Goal: Communication & Community: Answer question/provide support

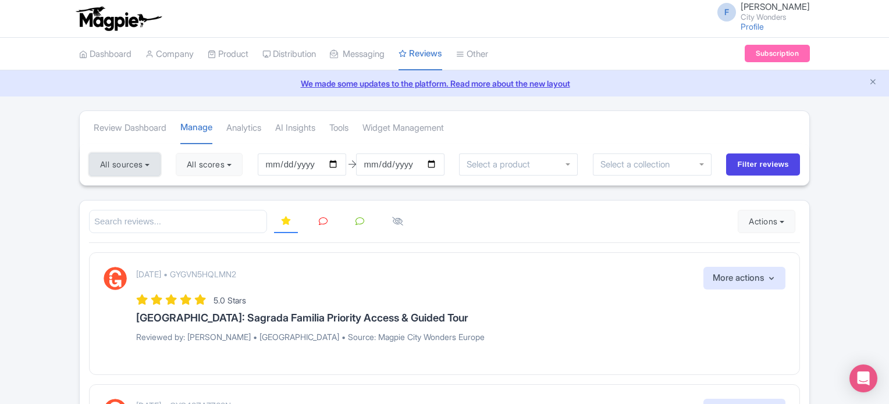
click at [120, 165] on button "All sources" at bounding box center [125, 164] width 72 height 23
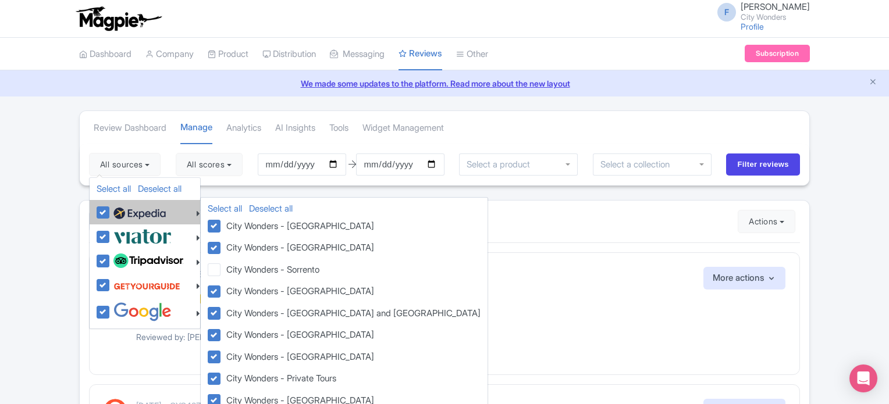
click at [110, 209] on label at bounding box center [137, 212] width 55 height 20
click at [110, 209] on input "checkbox" at bounding box center [114, 206] width 8 height 8
checkbox input "false"
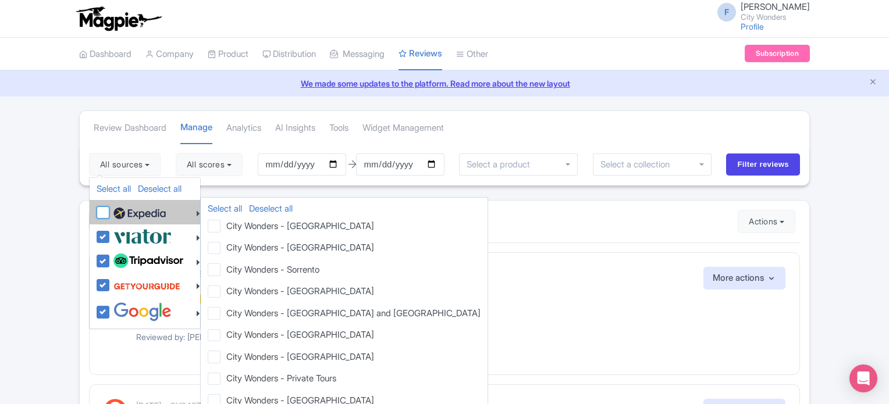
checkbox input "false"
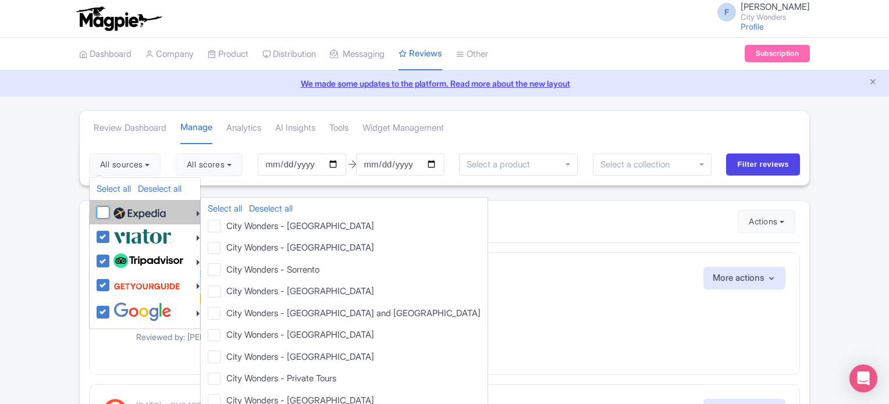
checkbox input "false"
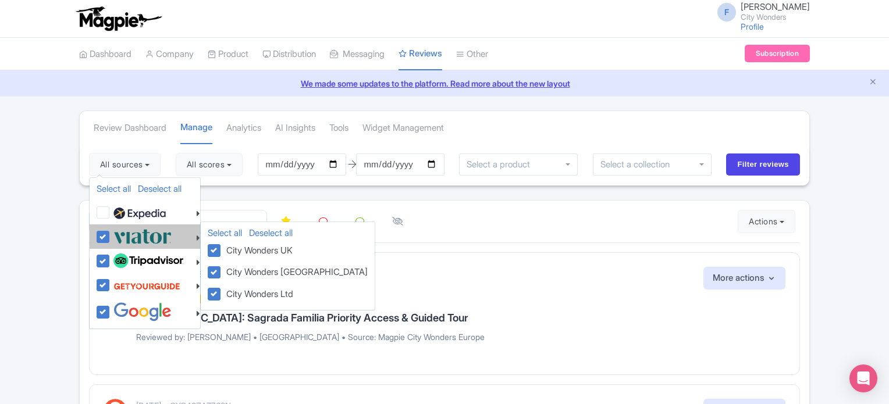
click at [110, 234] on label at bounding box center [140, 236] width 61 height 19
click at [110, 234] on input "checkbox" at bounding box center [114, 231] width 8 height 8
checkbox input "false"
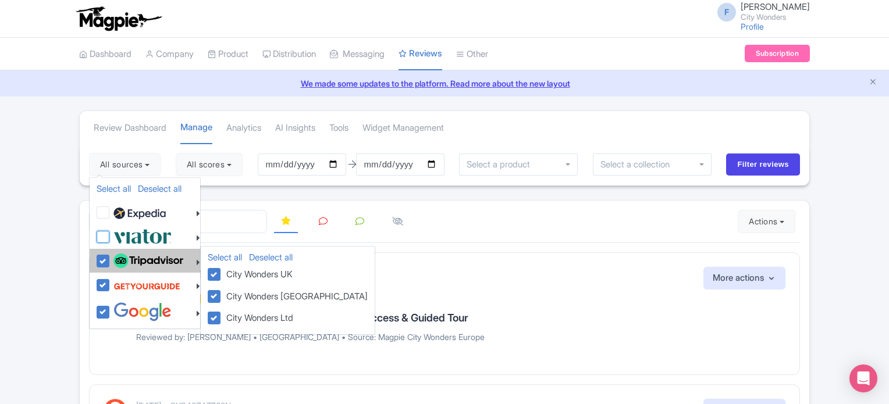
checkbox input "false"
click at [110, 257] on label at bounding box center [146, 261] width 73 height 20
click at [110, 257] on input "checkbox" at bounding box center [114, 255] width 8 height 8
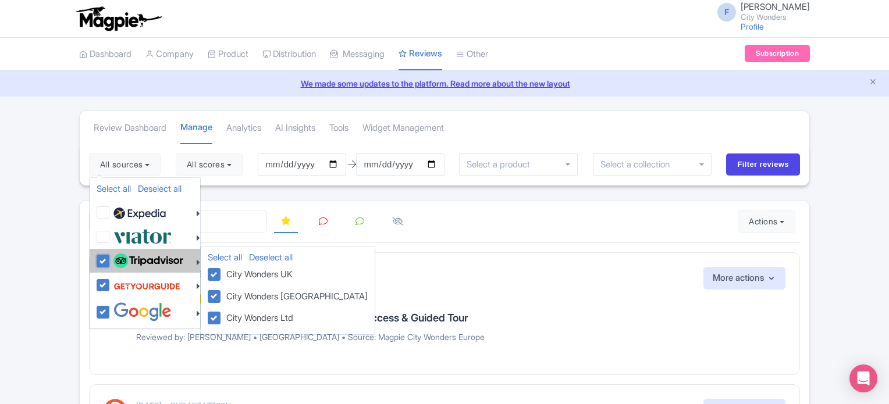
checkbox input "false"
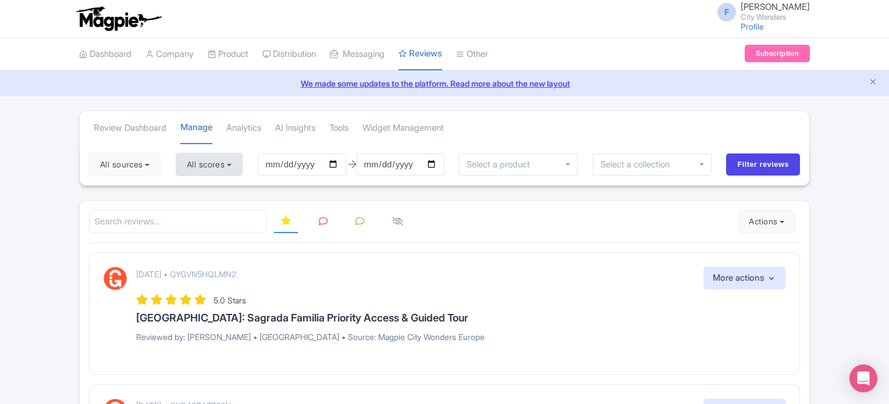
drag, startPoint x: 252, startPoint y: 158, endPoint x: 239, endPoint y: 163, distance: 13.8
click at [251, 158] on div "All sources Select all Deselect all Select all Deselect all City Wonders - Vati…" at bounding box center [444, 165] width 729 height 42
click at [236, 165] on button "All scores" at bounding box center [209, 164] width 67 height 23
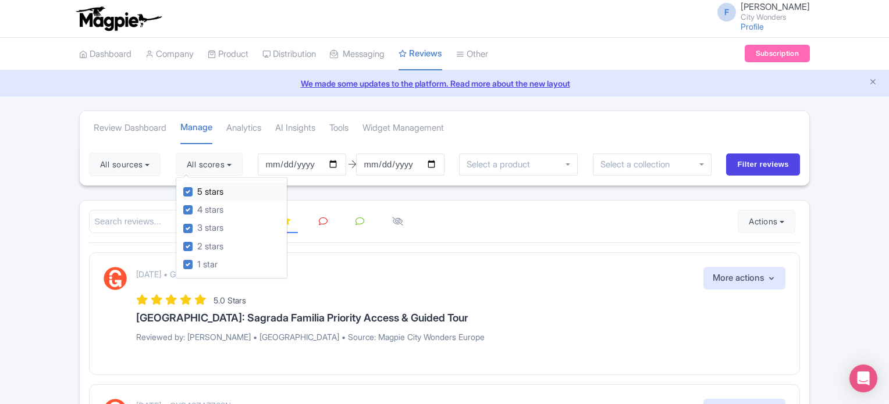
click at [197, 192] on label "5 stars" at bounding box center [210, 191] width 26 height 13
click at [197, 192] on input "5 stars" at bounding box center [201, 189] width 8 height 8
checkbox input "false"
click at [197, 208] on label "4 stars" at bounding box center [210, 210] width 26 height 13
click at [197, 208] on input "4 stars" at bounding box center [201, 207] width 8 height 8
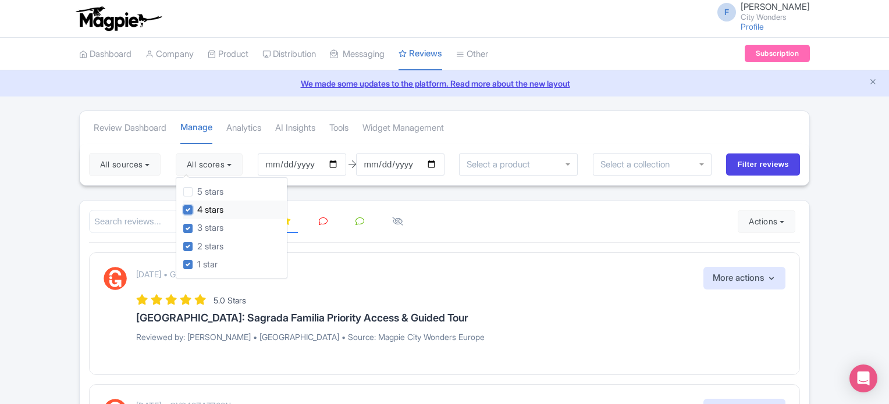
checkbox input "false"
click at [748, 169] on input "Filter reviews" at bounding box center [763, 165] width 74 height 22
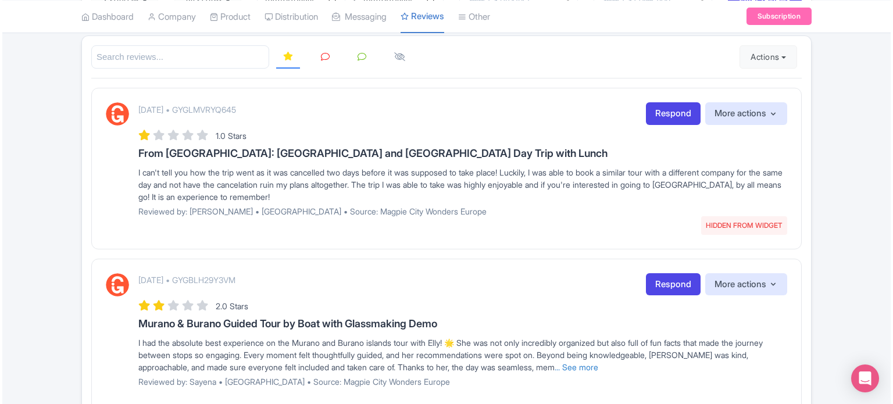
scroll to position [174, 0]
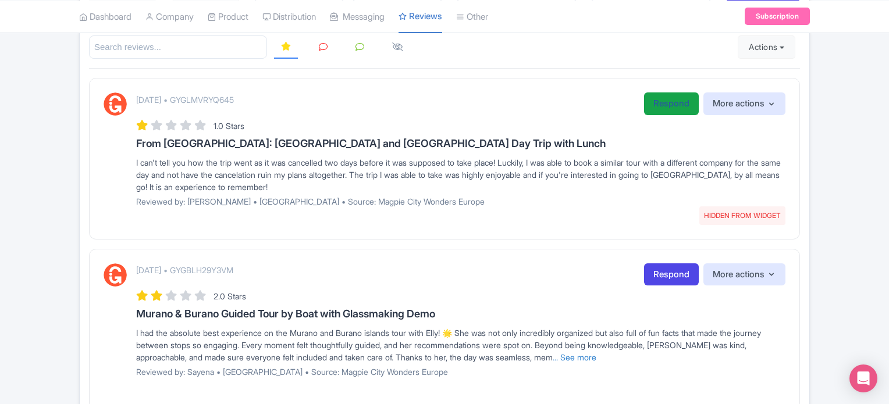
click at [661, 104] on link "Respond" at bounding box center [671, 103] width 55 height 23
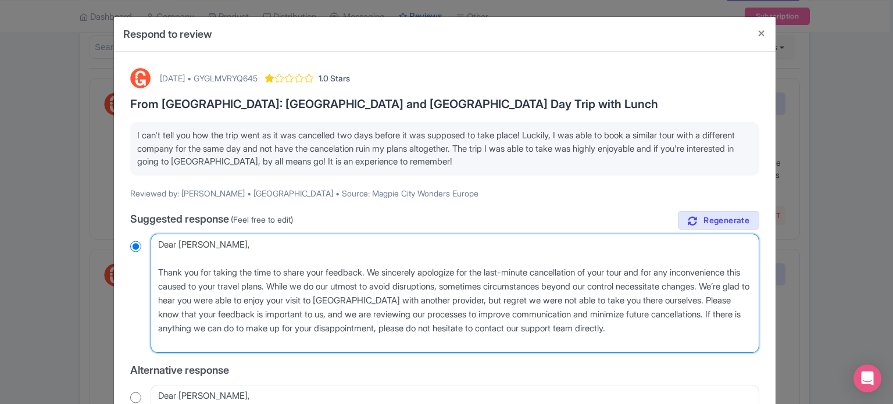
drag, startPoint x: 590, startPoint y: 299, endPoint x: 281, endPoint y: 327, distance: 310.6
click at [281, 327] on textarea "Dear [PERSON_NAME], Thank you for taking the time to share your feedback. We si…" at bounding box center [455, 294] width 609 height 120
type textarea "Dear [PERSON_NAME], Thank you for taking the time to share your feedback. We si…"
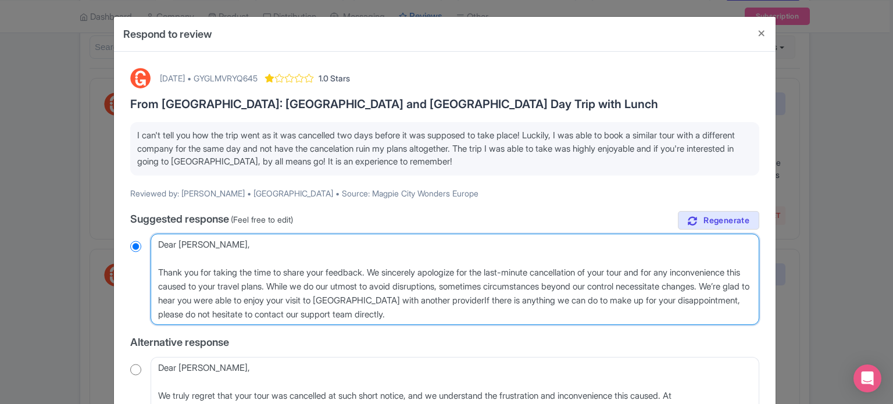
radio input "true"
type textarea "Dear [PERSON_NAME], Thank you for taking the time to share your feedback. We si…"
radio input "true"
type textarea "Dear [PERSON_NAME], Thank you for taking the time to share your feedback. We si…"
radio input "true"
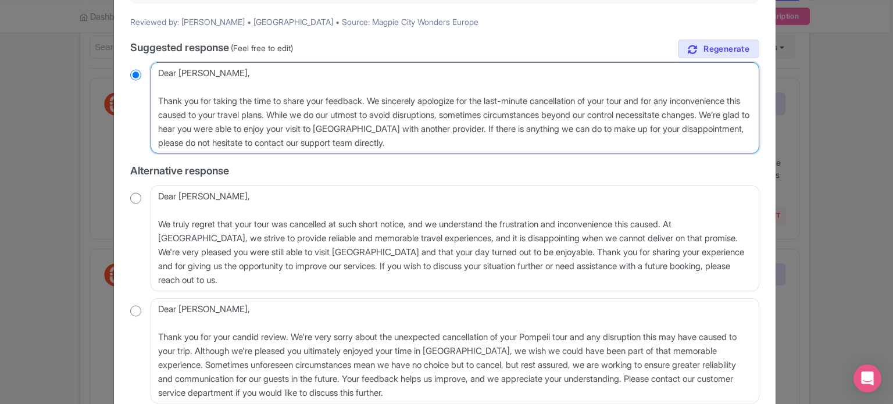
scroll to position [233, 0]
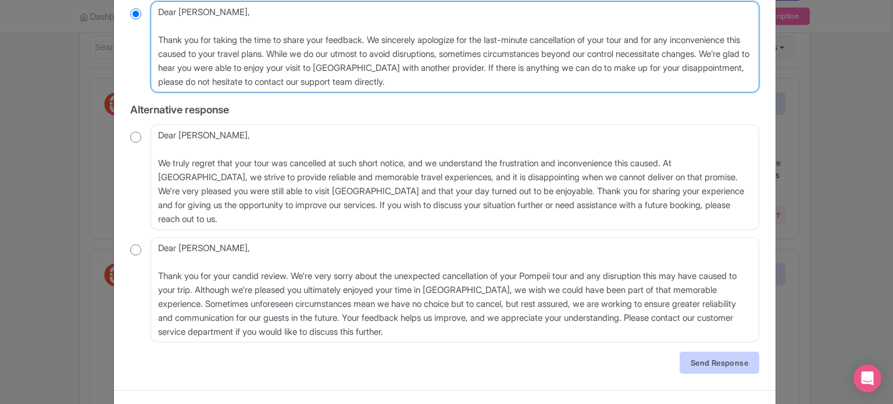
type textarea "Dear [PERSON_NAME], Thank you for taking the time to share your feedback. We si…"
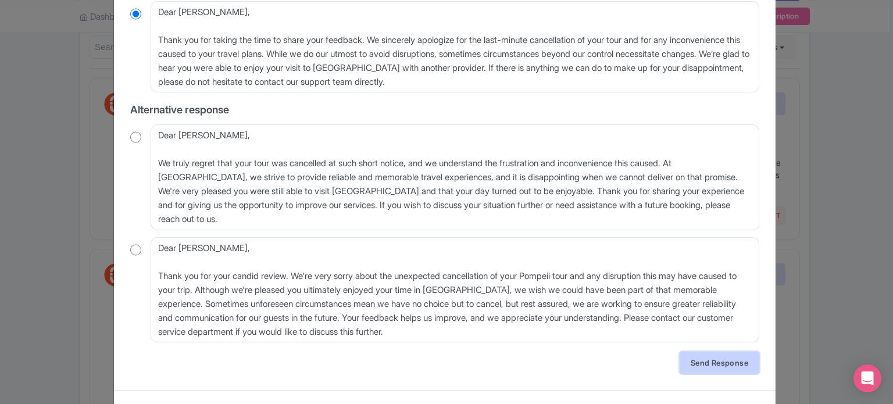
click at [693, 358] on link "Send Response" at bounding box center [720, 363] width 80 height 22
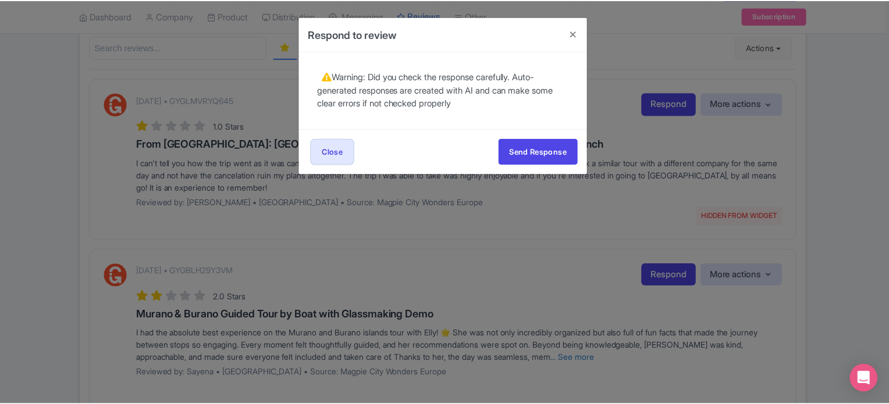
scroll to position [0, 0]
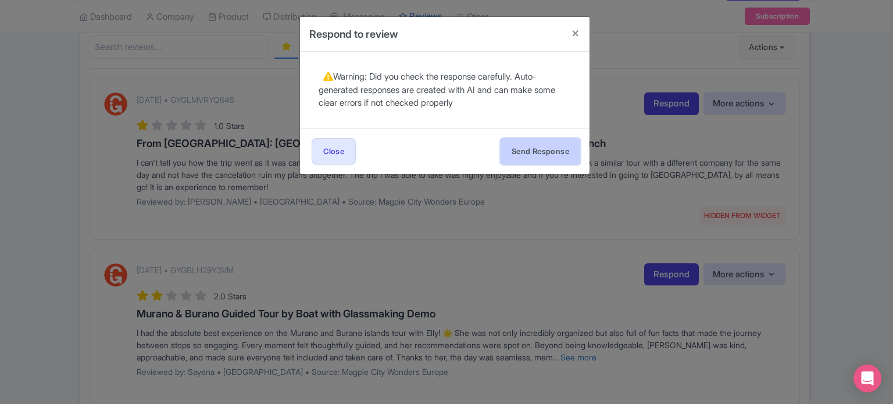
click at [543, 157] on button "Send Response" at bounding box center [541, 151] width 80 height 26
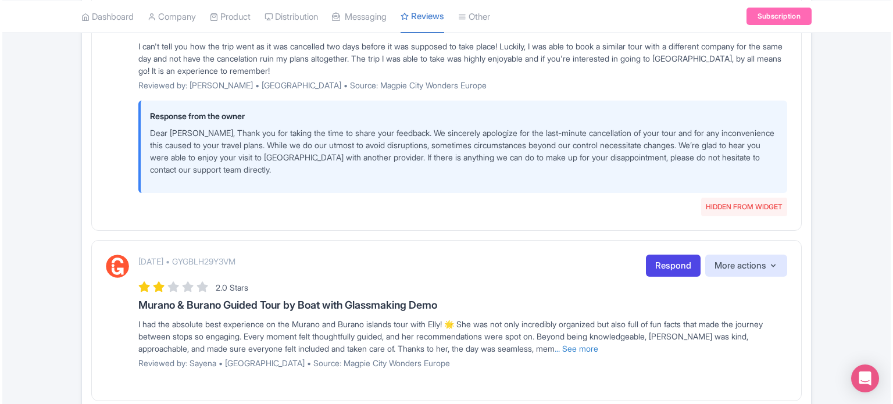
scroll to position [407, 0]
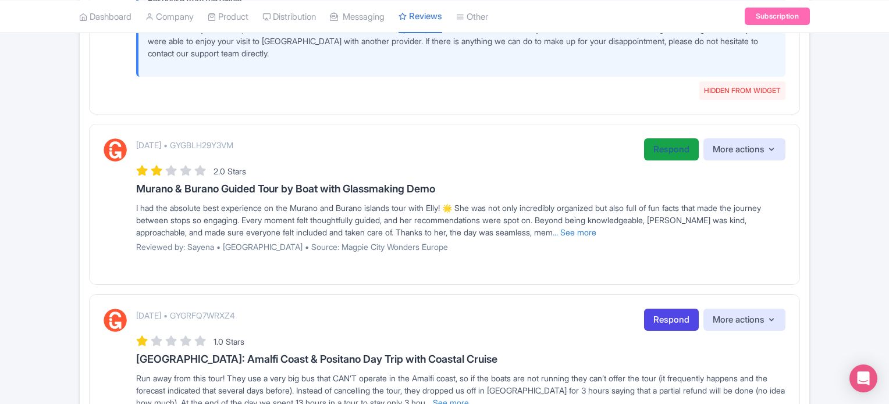
click at [649, 158] on link "Respond" at bounding box center [671, 149] width 55 height 23
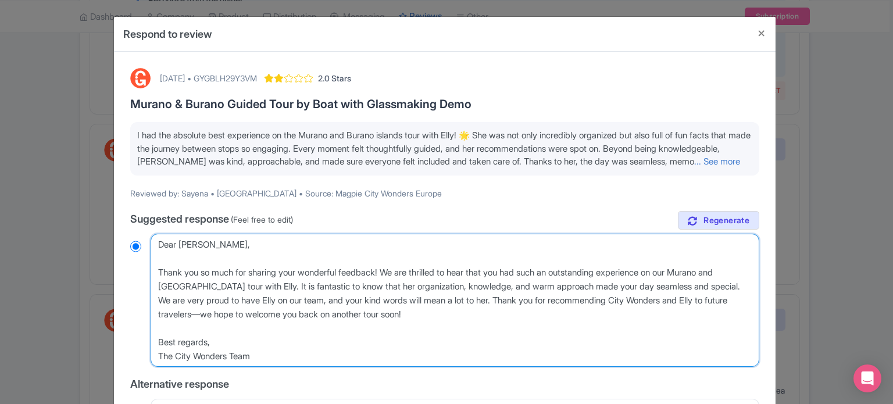
click at [291, 295] on textarea "Dear Sayena, Thank you so much for sharing your wonderful feedback! We are thri…" at bounding box center [455, 301] width 609 height 134
radio input "true"
type textarea "Dear Sayena, Thank you so much for sharing your wonderful feedback! We are thri…"
radio input "true"
type textarea "Dear Sayena, Thank you so much for sharing your wonderful feedback! We are thri…"
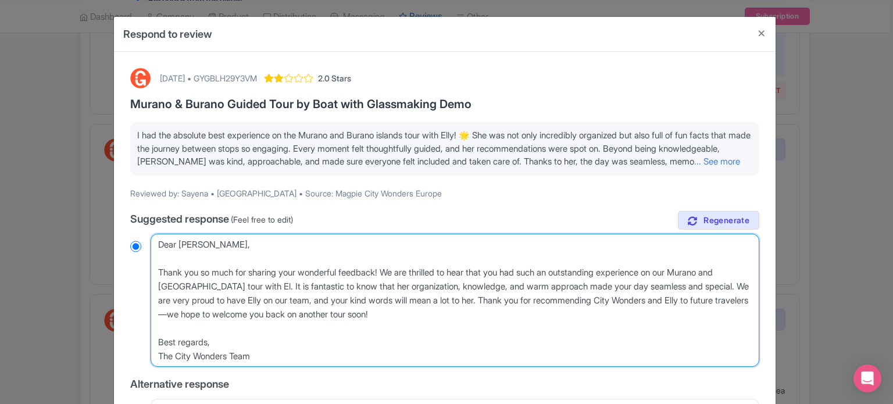
radio input "true"
type textarea "Dear Sayena, Thank you so much for sharing your wonderful feedback! We are thri…"
radio input "true"
type textarea "Dear Sayena, Thank you so much for sharing your wonderful feedback! We are thri…"
radio input "true"
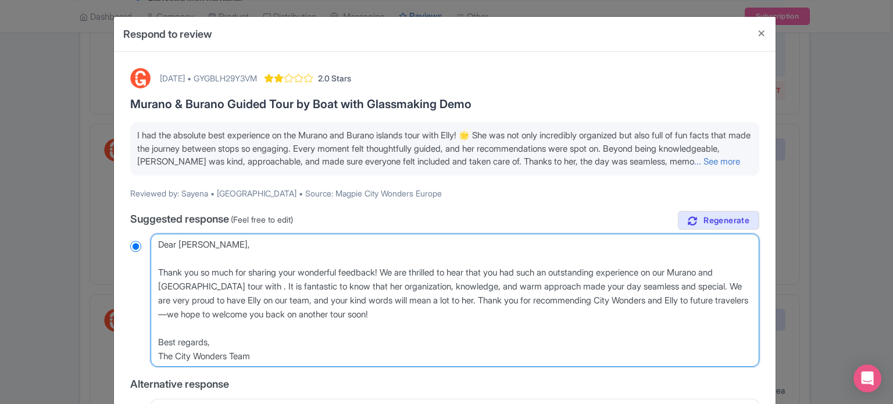
type textarea "Dear Sayena, Thank you so much for sharing your wonderful feedback! We are thri…"
radio input "true"
type textarea "Dear Sayena, Thank you so much for sharing your wonderful feedback! We are thri…"
radio input "true"
type textarea "Dear Sayena, Thank you so much for sharing your wonderful feedback! We are thri…"
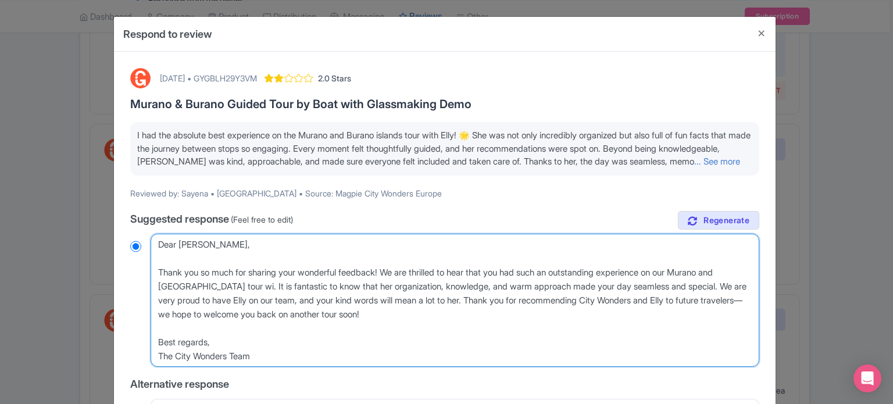
radio input "true"
type textarea "Dear Sayena, Thank you so much for sharing your wonderful feedback! We are thri…"
radio input "true"
type textarea "Dear Sayena, Thank you so much for sharing your wonderful feedback! We are thri…"
radio input "true"
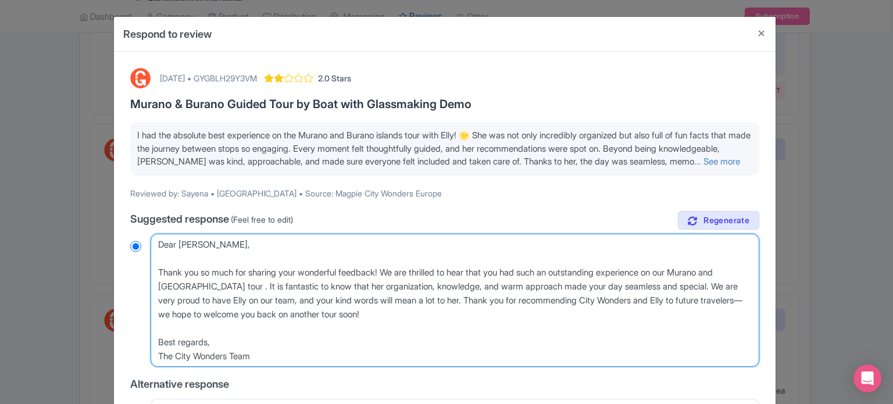
type textarea "Dear Sayena, Thank you so much for sharing your wonderful feedback! We are thri…"
radio input "true"
drag, startPoint x: 496, startPoint y: 313, endPoint x: 728, endPoint y: 298, distance: 232.5
click at [728, 298] on textarea "Dear Sayena, Thank you so much for sharing your wonderful feedback! We are thri…" at bounding box center [455, 301] width 609 height 134
type textarea "Dear Sayena, Thank you so much for sharing your wonderful feedback! We are thri…"
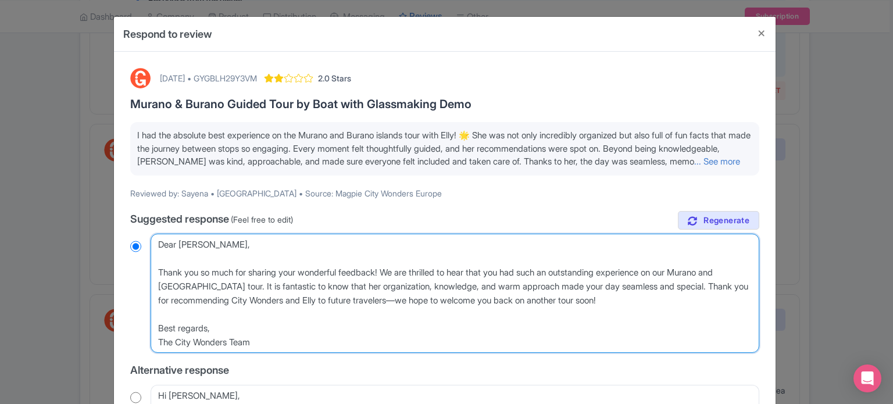
radio input "true"
type textarea "Dear Sayena, Thank you so much for sharing your wonderful feedback! We are thri…"
radio input "true"
type textarea "Dear Sayena, Thank you so much for sharing your wonderful feedback! We are thri…"
radio input "true"
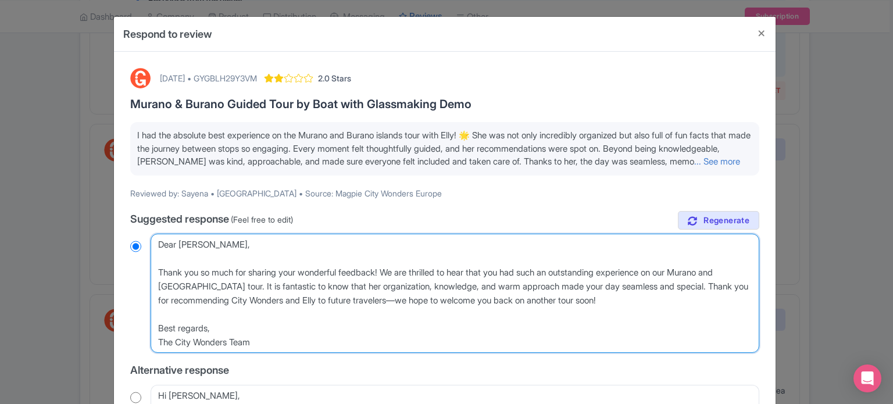
drag, startPoint x: 292, startPoint y: 352, endPoint x: 176, endPoint y: 330, distance: 118.8
click at [176, 330] on textarea "Dear Sayena, Thank you so much for sharing your wonderful feedback! We are thri…" at bounding box center [455, 294] width 609 height 120
type textarea "Dear Sayena, Thank you so much for sharing your wonderful feedback! We are thri…"
radio input "true"
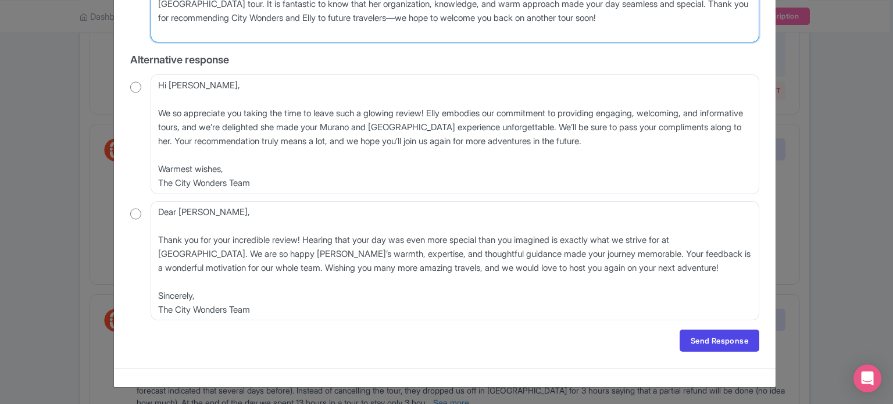
scroll to position [295, 0]
type textarea "Dear Sayena, Thank you so much for sharing your wonderful feedback! We are thri…"
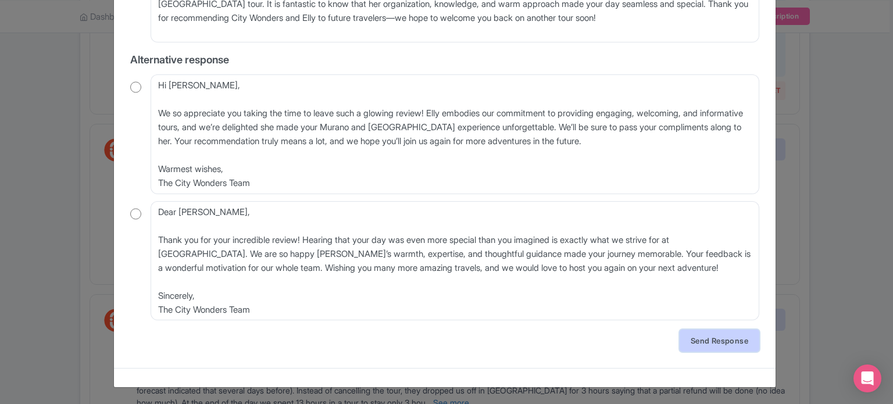
click at [698, 346] on link "Send Response" at bounding box center [720, 341] width 80 height 22
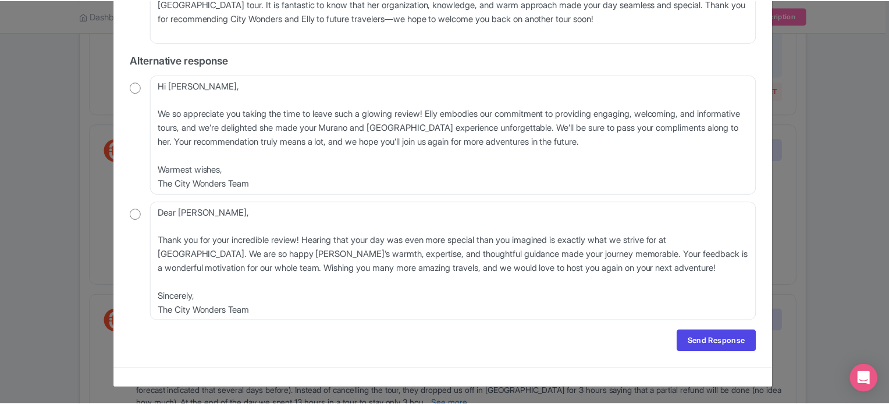
scroll to position [0, 0]
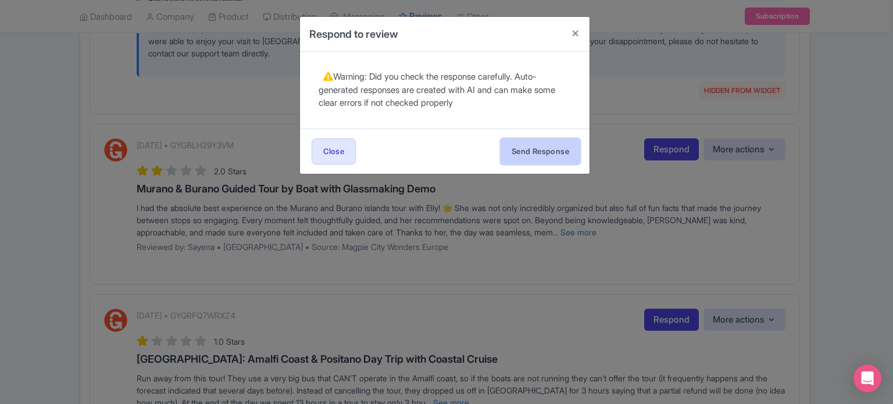
click at [516, 155] on button "Send Response" at bounding box center [541, 151] width 80 height 26
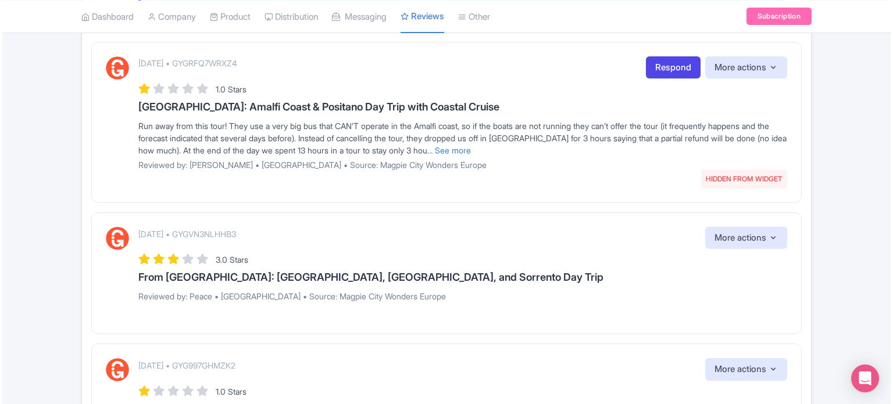
scroll to position [756, 0]
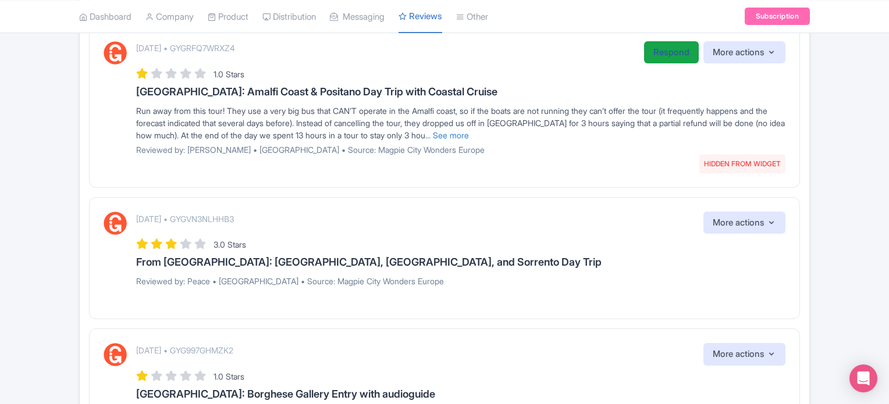
click at [652, 56] on link "Respond" at bounding box center [671, 52] width 55 height 23
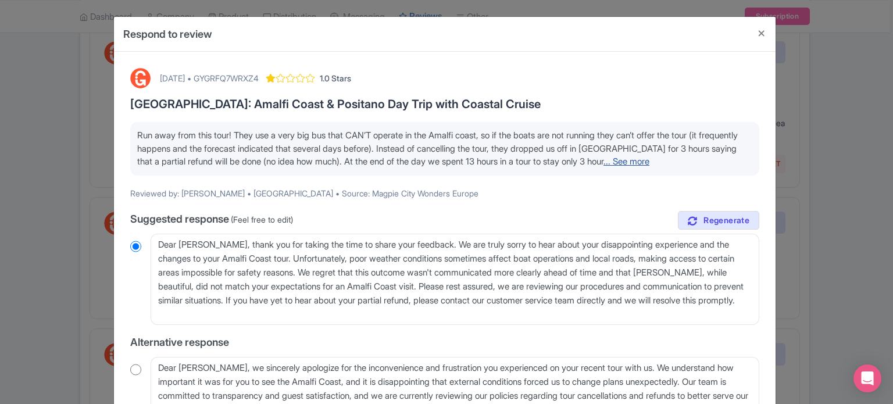
click at [650, 158] on link "... See more" at bounding box center [627, 161] width 46 height 11
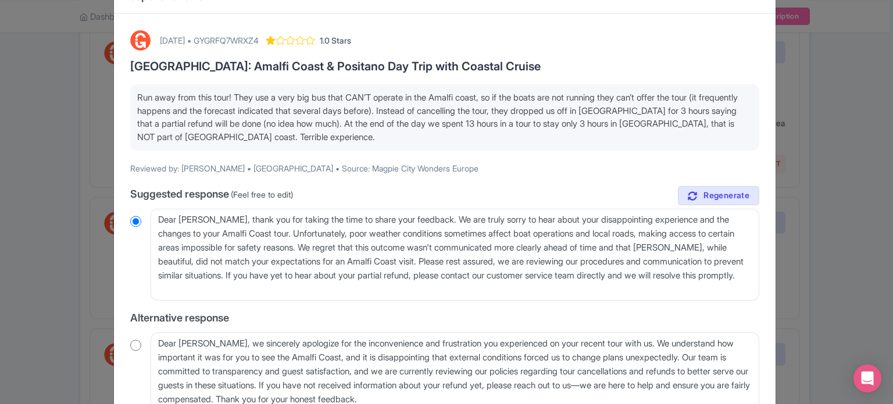
scroll to position [58, 0]
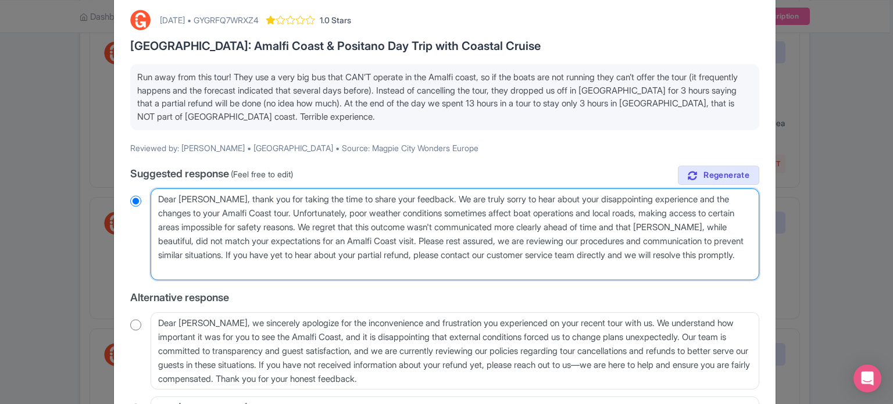
drag, startPoint x: 451, startPoint y: 240, endPoint x: 549, endPoint y: 225, distance: 98.9
click at [549, 225] on textarea "Dear [PERSON_NAME], thank you for taking the time to share your feedback. We ar…" at bounding box center [455, 234] width 609 height 92
type textarea "Dear [PERSON_NAME], thank you for taking the time to share your feedback. We ar…"
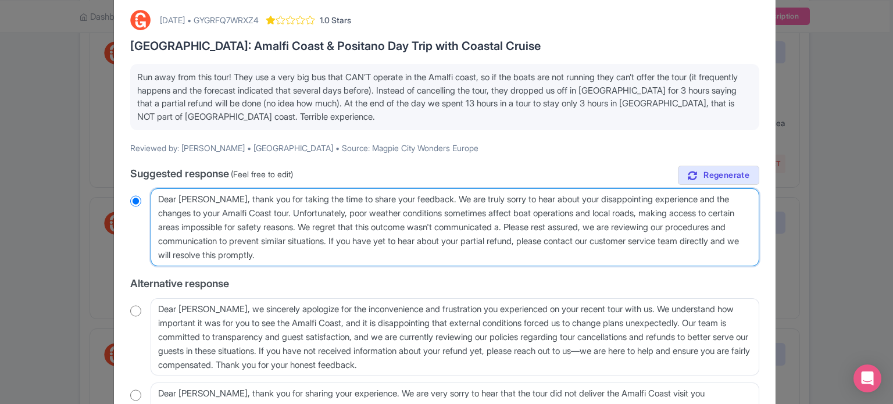
radio input "true"
type textarea "Dear [PERSON_NAME], thank you for taking the time to share your feedback. We ar…"
radio input "true"
type textarea "Dear [PERSON_NAME], thank you for taking the time to share your feedback. We ar…"
radio input "true"
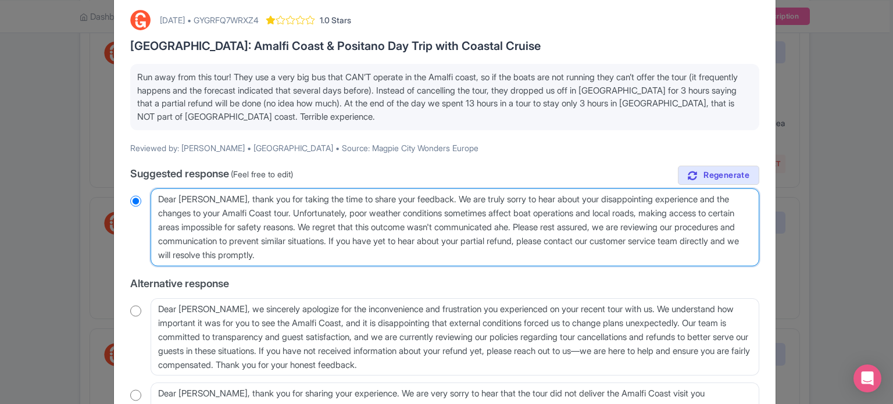
type textarea "Dear [PERSON_NAME], thank you for taking the time to share your feedback. We ar…"
radio input "true"
type textarea "Dear [PERSON_NAME], thank you for taking the time to share your feedback. We ar…"
radio input "true"
type textarea "Dear [PERSON_NAME], thank you for taking the time to share your feedback. We ar…"
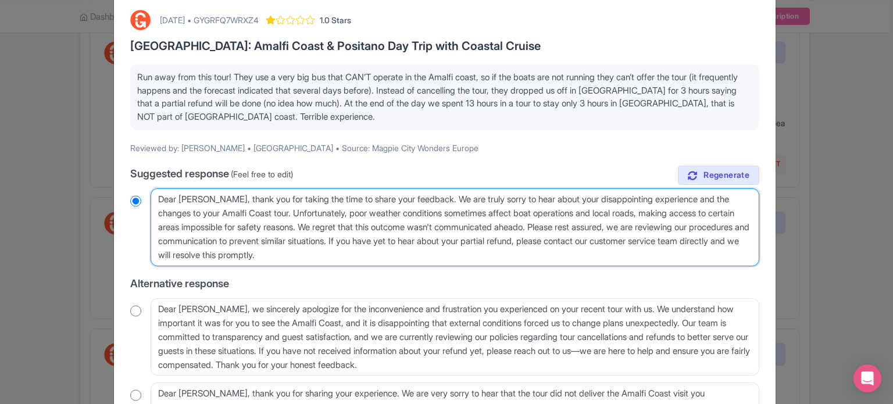
radio input "true"
type textarea "Dear [PERSON_NAME], thank you for taking the time to share your feedback. We ar…"
radio input "true"
type textarea "Dear [PERSON_NAME], thank you for taking the time to share your feedback. We ar…"
radio input "true"
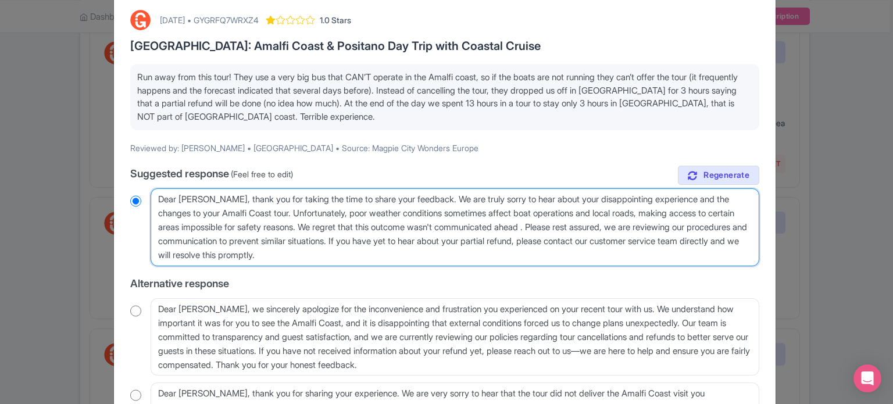
type textarea "Dear [PERSON_NAME], thank you for taking the time to share your feedback. We ar…"
radio input "true"
type textarea "Dear [PERSON_NAME], thank you for taking the time to share your feedback. We ar…"
radio input "true"
type textarea "Dear [PERSON_NAME], thank you for taking the time to share your feedback. We ar…"
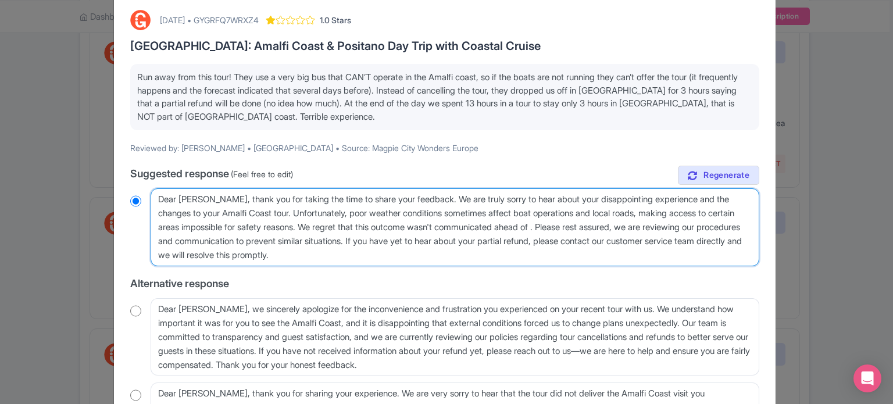
radio input "true"
type textarea "Dear [PERSON_NAME], thank you for taking the time to share your feedback. We ar…"
radio input "true"
type textarea "Dear [PERSON_NAME], thank you for taking the time to share your feedback. We ar…"
radio input "true"
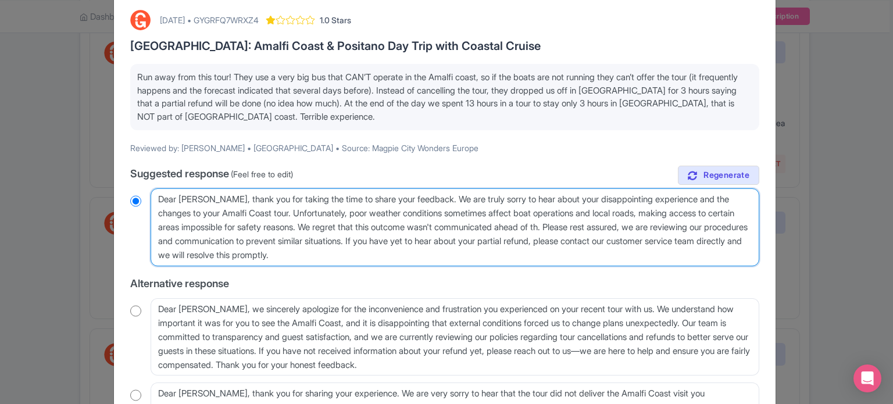
type textarea "Dear [PERSON_NAME], thank you for taking the time to share your feedback. We ar…"
radio input "true"
type textarea "Dear [PERSON_NAME], thank you for taking the time to share your feedback. We ar…"
radio input "true"
type textarea "Dear [PERSON_NAME], thank you for taking the time to share your feedback. We ar…"
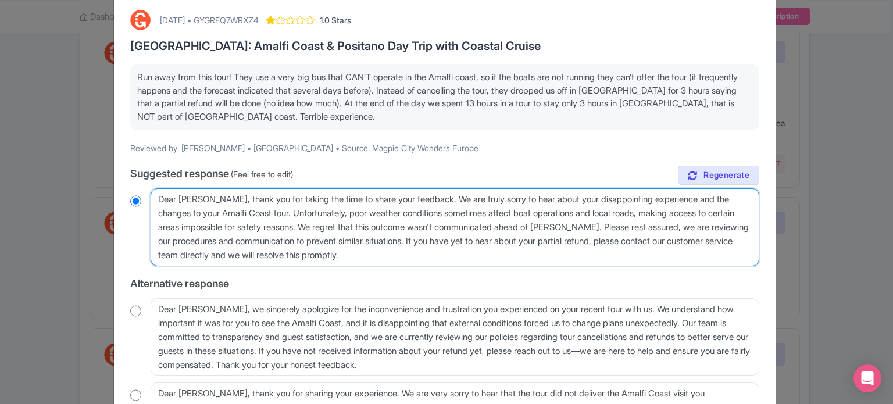
radio input "true"
type textarea "Dear [PERSON_NAME], thank you for taking the time to share your feedback. We ar…"
radio input "true"
type textarea "Dear [PERSON_NAME], thank you for taking the time to share your feedback. We ar…"
radio input "true"
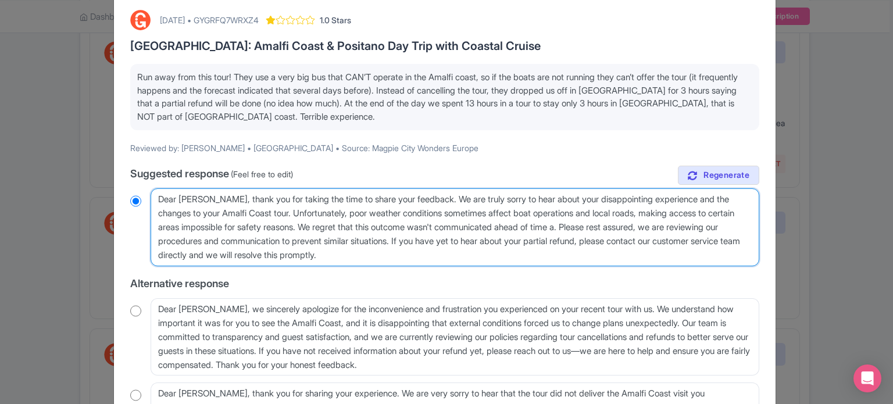
type textarea "Dear [PERSON_NAME], thank you for taking the time to share your feedback. We ar…"
radio input "true"
type textarea "Dear [PERSON_NAME], thank you for taking the time to share your feedback. We ar…"
radio input "true"
type textarea "Dear [PERSON_NAME], thank you for taking the time to share your feedback. We ar…"
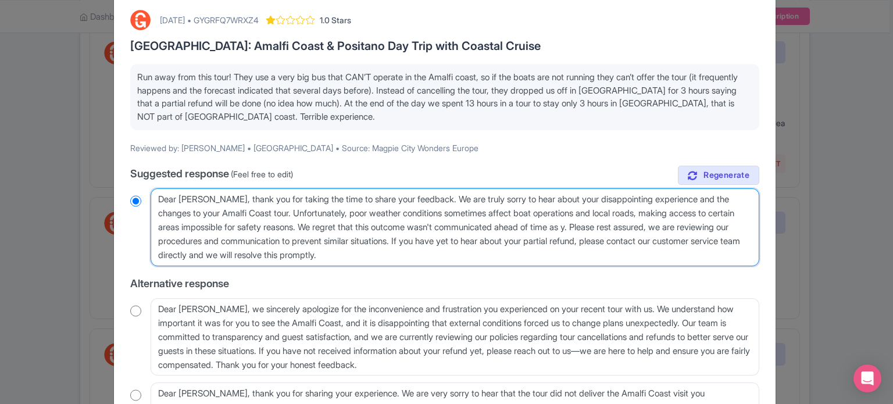
radio input "true"
type textarea "Dear [PERSON_NAME], thank you for taking the time to share your feedback. We ar…"
radio input "true"
type textarea "Dear [PERSON_NAME], thank you for taking the time to share your feedback. We ar…"
radio input "true"
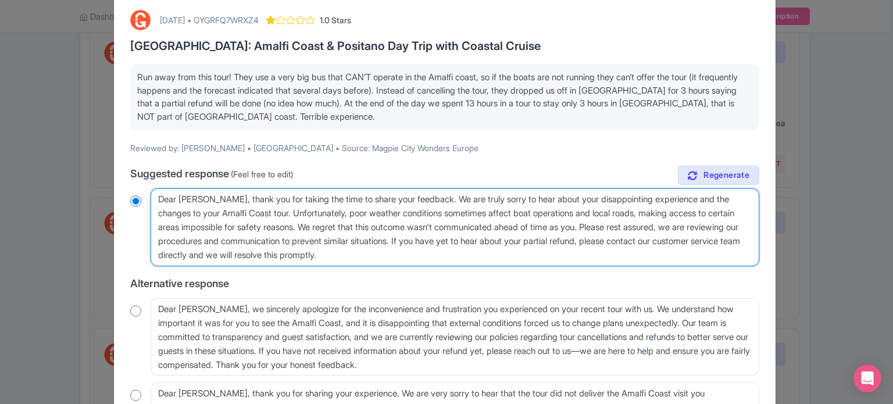
type textarea "Dear [PERSON_NAME], thank you for taking the time to share your feedback. We ar…"
radio input "true"
type textarea "Dear [PERSON_NAME], thank you for taking the time to share your feedback. We ar…"
radio input "true"
type textarea "Dear [PERSON_NAME], thank you for taking the time to share your feedback. We ar…"
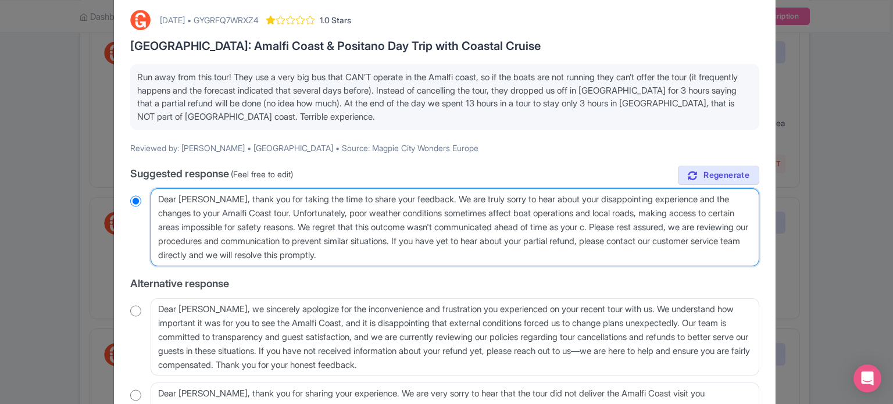
radio input "true"
type textarea "Dear [PERSON_NAME], thank you for taking the time to share your feedback. We ar…"
radio input "true"
type textarea "Dear [PERSON_NAME], thank you for taking the time to share your feedback. We ar…"
radio input "true"
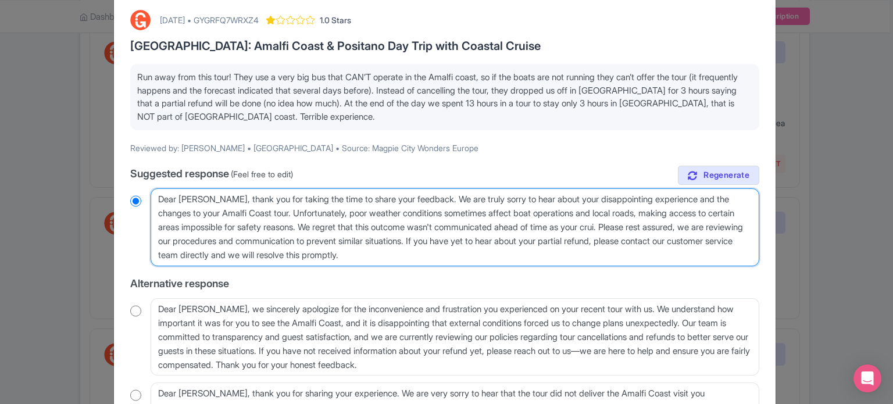
type textarea "Dear [PERSON_NAME], thank you for taking the time to share your feedback. We ar…"
radio input "true"
type textarea "Dear [PERSON_NAME], thank you for taking the time to share your feedback. We ar…"
radio input "true"
type textarea "Dear [PERSON_NAME], thank you for taking the time to share your feedback. We ar…"
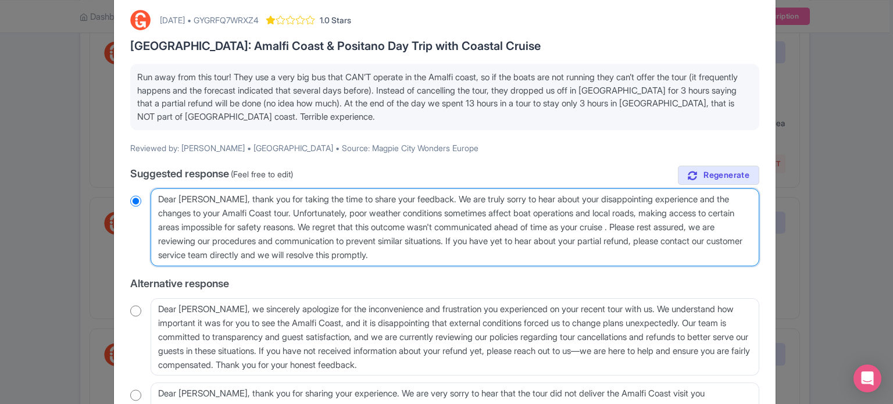
radio input "true"
type textarea "Dear [PERSON_NAME], thank you for taking the time to share your feedback. We ar…"
radio input "true"
type textarea "Dear [PERSON_NAME], thank you for taking the time to share your feedback. We ar…"
radio input "true"
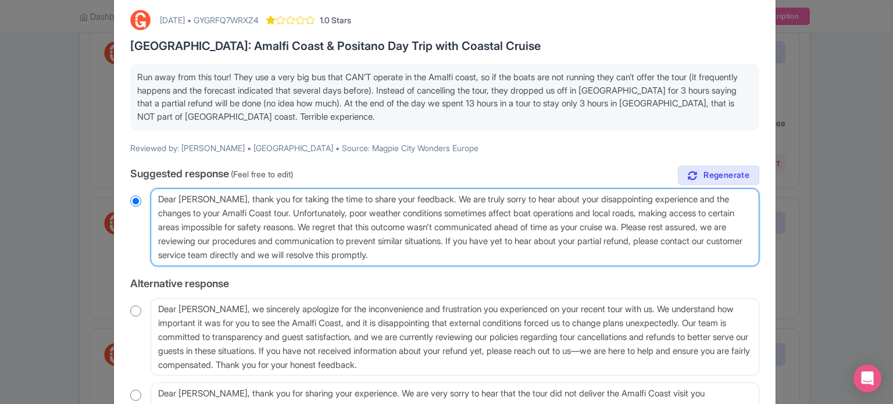
type textarea "Dear [PERSON_NAME], thank you for taking the time to share your feedback. We ar…"
radio input "true"
type textarea "Dear [PERSON_NAME], thank you for taking the time to share your feedback. We ar…"
radio input "true"
type textarea "Dear [PERSON_NAME], thank you for taking the time to share your feedback. We ar…"
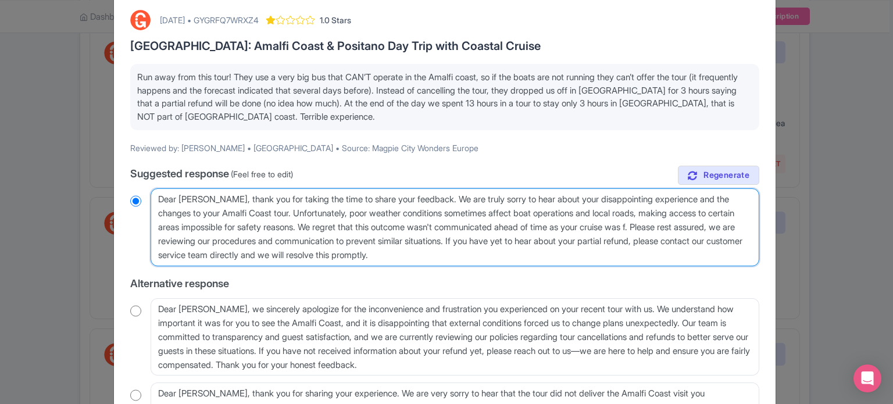
radio input "true"
type textarea "Dear [PERSON_NAME], thank you for taking the time to share your feedback. We ar…"
radio input "true"
type textarea "Dear [PERSON_NAME], thank you for taking the time to share your feedback. We ar…"
radio input "true"
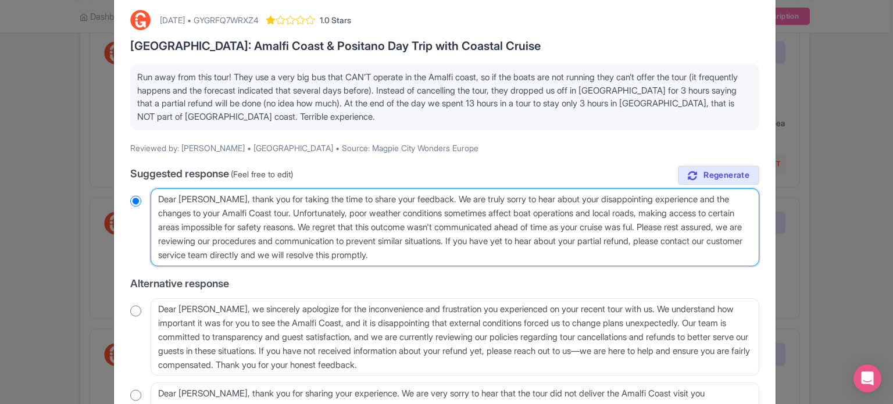
type textarea "Dear [PERSON_NAME], thank you for taking the time to share your feedback. We ar…"
radio input "true"
type textarea "Dear [PERSON_NAME], thank you for taking the time to share your feedback. We ar…"
radio input "true"
type textarea "Dear [PERSON_NAME], thank you for taking the time to share your feedback. We ar…"
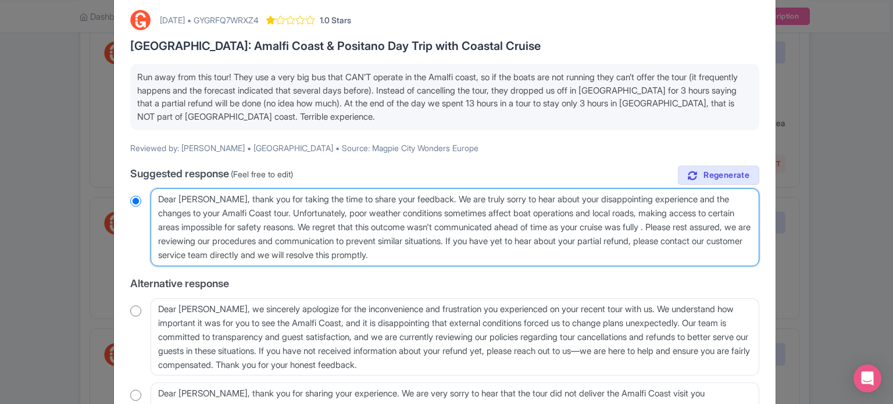
radio input "true"
type textarea "Dear [PERSON_NAME], thank you for taking the time to share your feedback. We ar…"
radio input "true"
type textarea "Dear [PERSON_NAME], thank you for taking the time to share your feedback. We ar…"
radio input "true"
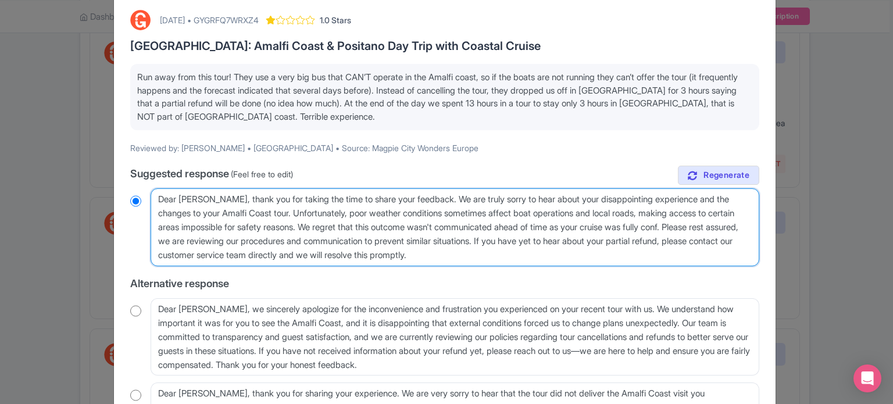
type textarea "Dear [PERSON_NAME], thank you for taking the time to share your feedback. We ar…"
radio input "true"
type textarea "Dear [PERSON_NAME], thank you for taking the time to share your feedback. We ar…"
radio input "true"
type textarea "Dear [PERSON_NAME], thank you for taking the time to share your feedback. We ar…"
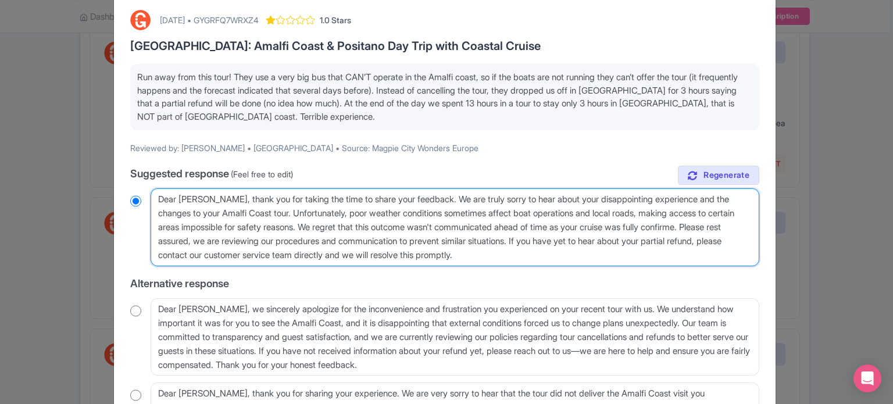
radio input "true"
type textarea "Dear [PERSON_NAME], thank you for taking the time to share your feedback. We ar…"
radio input "true"
type textarea "Dear [PERSON_NAME], thank you for taking the time to share your feedback. We ar…"
radio input "true"
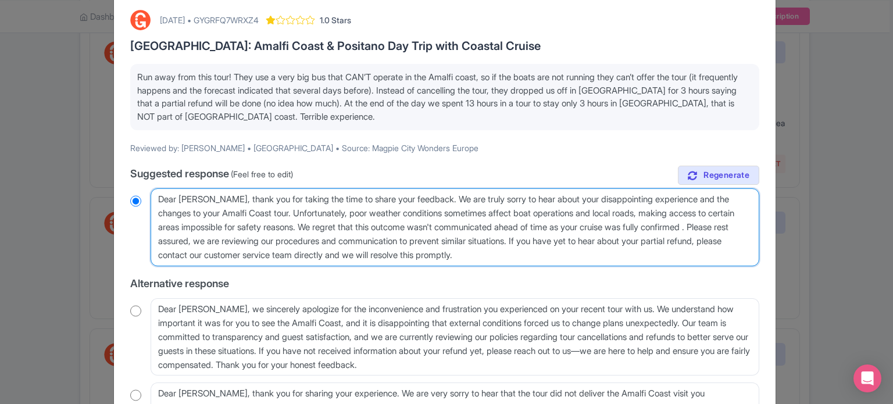
type textarea "Dear [PERSON_NAME], thank you for taking the time to share your feedback. We ar…"
radio input "true"
type textarea "Dear [PERSON_NAME], thank you for taking the time to share your feedback. We ar…"
radio input "true"
type textarea "Dear [PERSON_NAME], thank you for taking the time to share your feedback. We ar…"
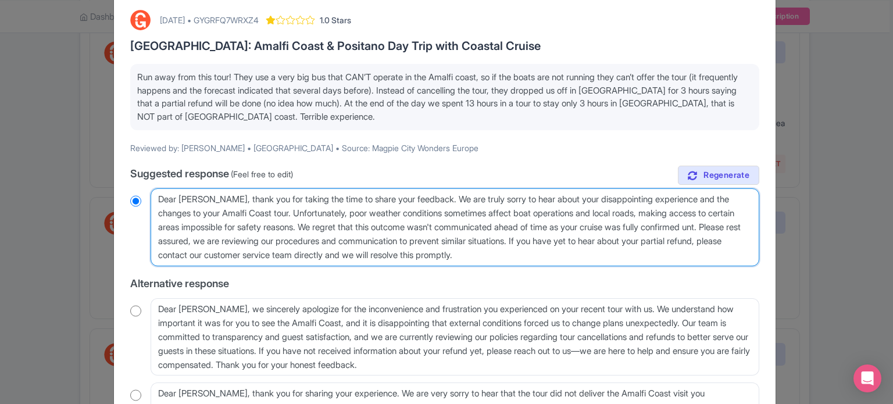
radio input "true"
type textarea "Dear [PERSON_NAME], thank you for taking the time to share your feedback. We ar…"
radio input "true"
type textarea "Dear [PERSON_NAME], thank you for taking the time to share your feedback. We ar…"
radio input "true"
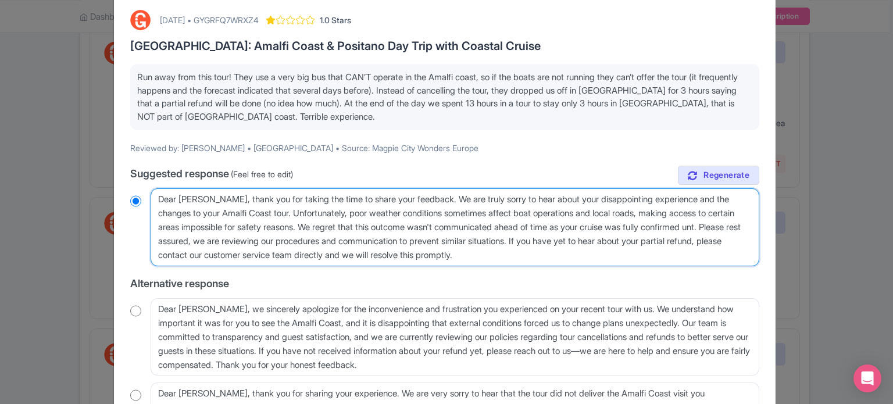
type textarea "Dear [PERSON_NAME], thank you for taking the time to share your feedback. We ar…"
radio input "true"
type textarea "Dear [PERSON_NAME], thank you for taking the time to share your feedback. We ar…"
radio input "true"
type textarea "Dear [PERSON_NAME], thank you for taking the time to share your feedback. We ar…"
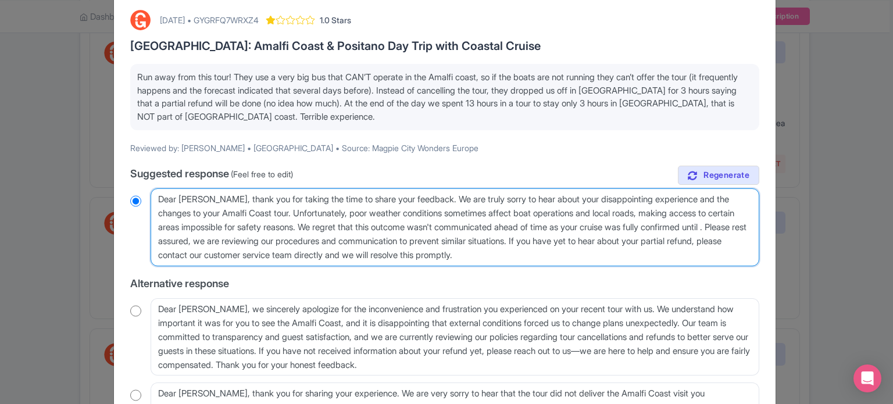
radio input "true"
type textarea "Dear [PERSON_NAME], thank you for taking the time to share your feedback. We ar…"
radio input "true"
type textarea "Dear [PERSON_NAME], thank you for taking the time to share your feedback. We ar…"
radio input "true"
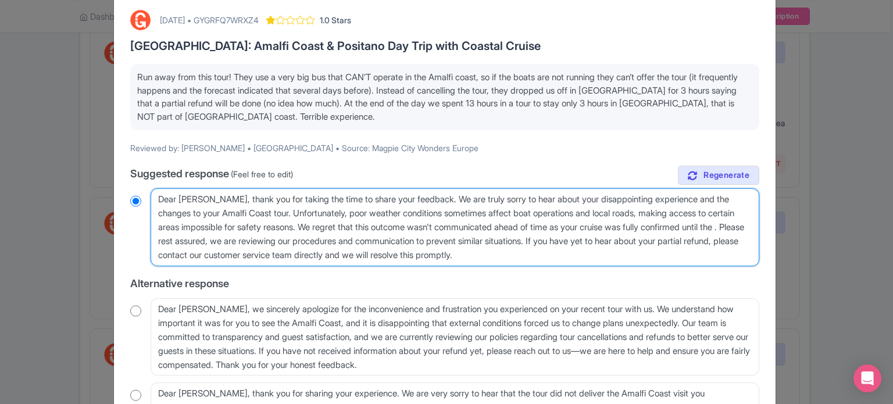
type textarea "Dear [PERSON_NAME], thank you for taking the time to share your feedback. We ar…"
radio input "true"
type textarea "Dear [PERSON_NAME], thank you for taking the time to share your feedback. We ar…"
radio input "true"
type textarea "Dear [PERSON_NAME], thank you for taking the time to share your feedback. We ar…"
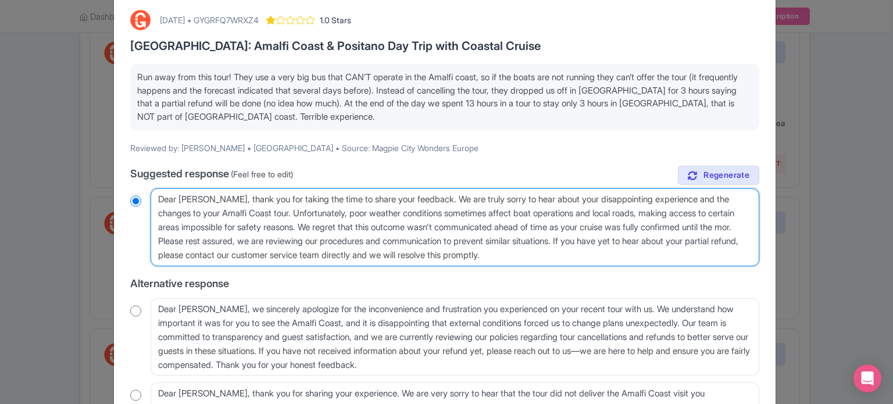
radio input "true"
type textarea "Dear [PERSON_NAME], thank you for taking the time to share your feedback. We ar…"
radio input "true"
type textarea "Dear [PERSON_NAME], thank you for taking the time to share your feedback. We ar…"
radio input "true"
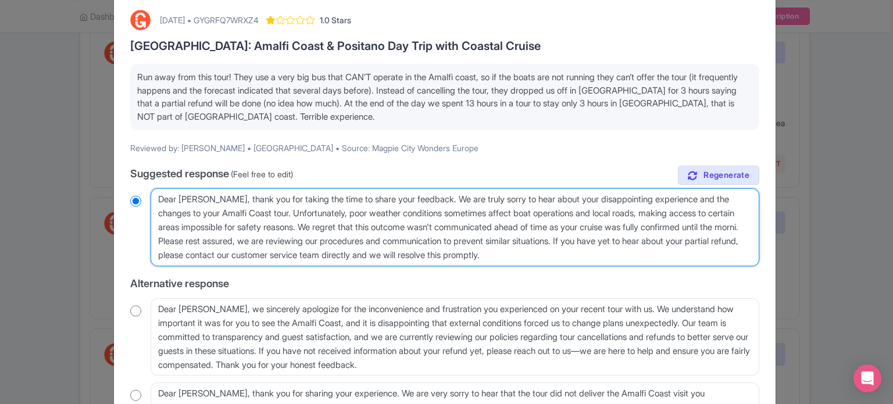
type textarea "Dear [PERSON_NAME], thank you for taking the time to share your feedback. We ar…"
radio input "true"
type textarea "Dear [PERSON_NAME], thank you for taking the time to share your feedback. We ar…"
radio input "true"
type textarea "Dear [PERSON_NAME], thank you for taking the time to share your feedback. We ar…"
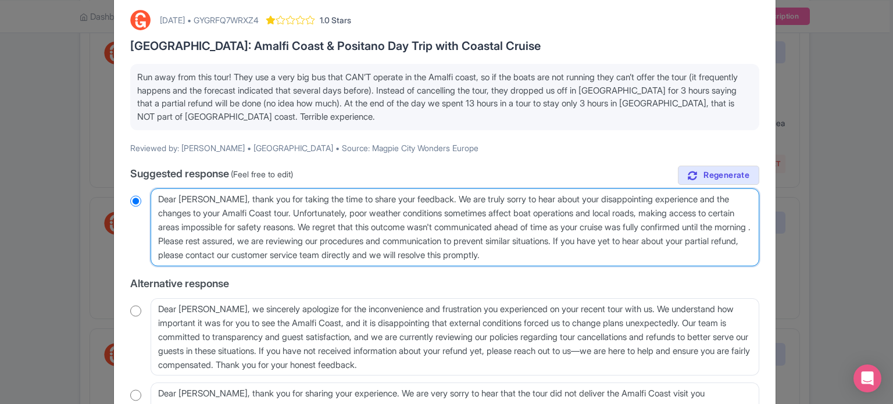
radio input "true"
type textarea "Dear [PERSON_NAME], thank you for taking the time to share your feedback. We ar…"
radio input "true"
type textarea "Dear [PERSON_NAME], thank you for taking the time to share your feedback. We ar…"
radio input "true"
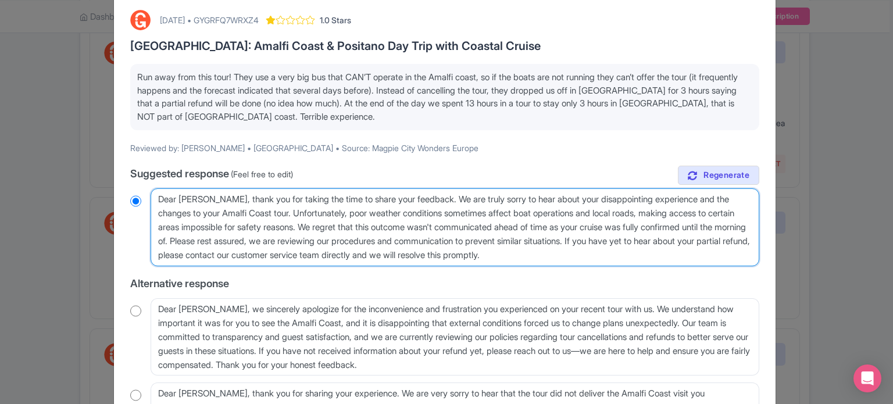
type textarea "Dear [PERSON_NAME], thank you for taking the time to share your feedback. We ar…"
radio input "true"
type textarea "Dear [PERSON_NAME], thank you for taking the time to share your feedback. We ar…"
radio input "true"
type textarea "Dear [PERSON_NAME], thank you for taking the time to share your feedback. We ar…"
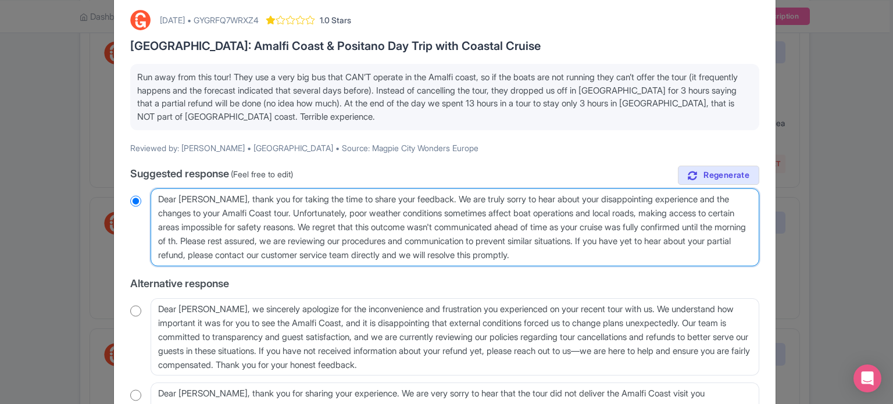
radio input "true"
type textarea "Dear [PERSON_NAME], thank you for taking the time to share your feedback. We ar…"
radio input "true"
type textarea "Dear [PERSON_NAME], thank you for taking the time to share your feedback. We ar…"
radio input "true"
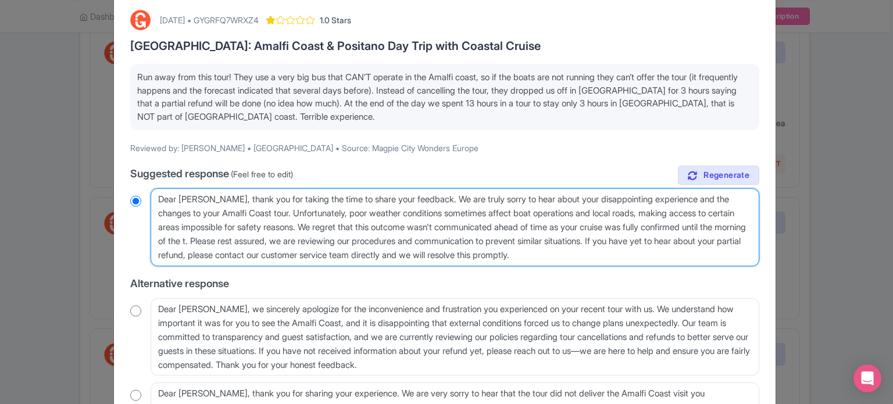
type textarea "Dear [PERSON_NAME], thank you for taking the time to share your feedback. We ar…"
radio input "true"
type textarea "Dear [PERSON_NAME], thank you for taking the time to share your feedback. We ar…"
radio input "true"
type textarea "Dear [PERSON_NAME], thank you for taking the time to share your feedback. We ar…"
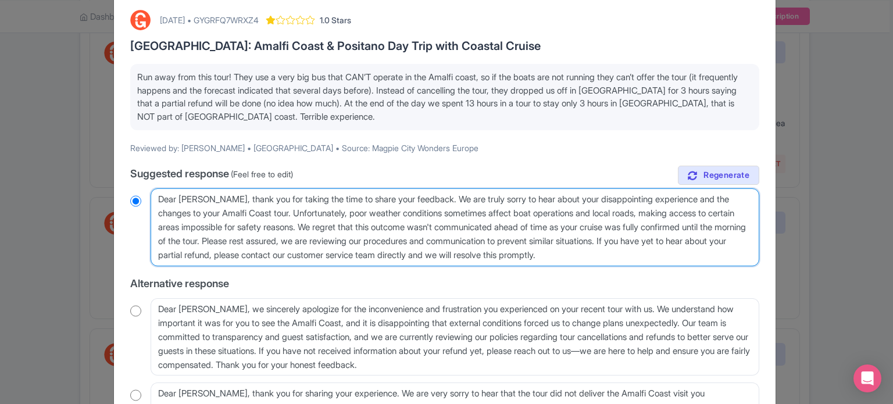
radio input "true"
drag, startPoint x: 684, startPoint y: 258, endPoint x: 697, endPoint y: 241, distance: 21.1
click at [697, 241] on textarea "Dear [PERSON_NAME], thank you for taking the time to share your feedback. We ar…" at bounding box center [455, 227] width 609 height 78
type textarea "Dear [PERSON_NAME], thank you for taking the time to share your feedback. We ar…"
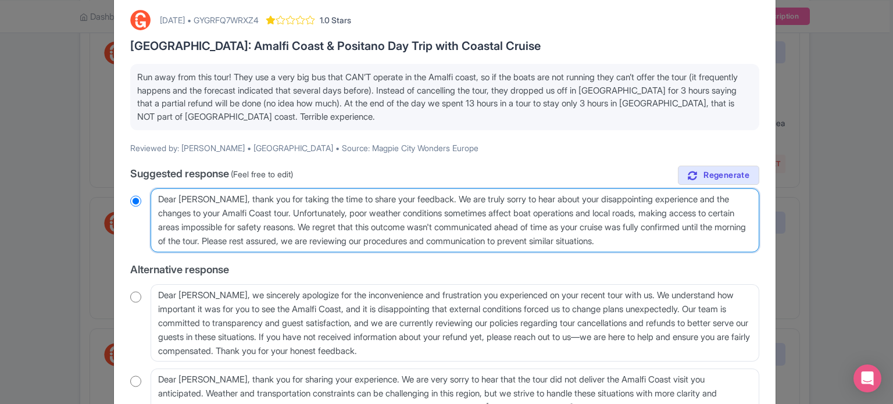
radio input "true"
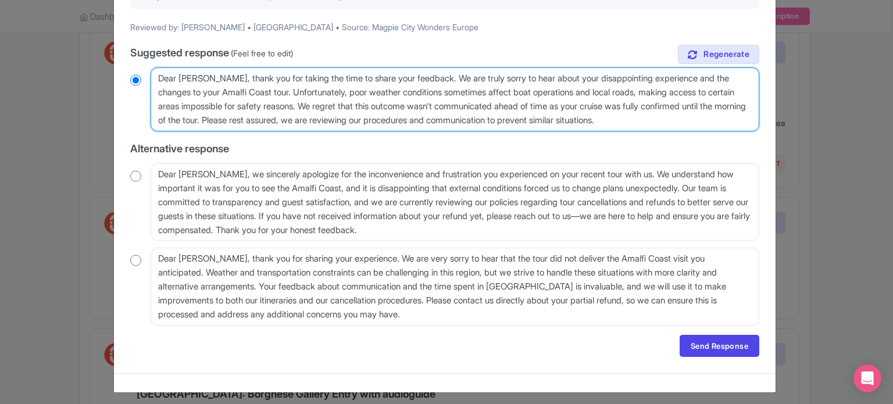
scroll to position [183, 0]
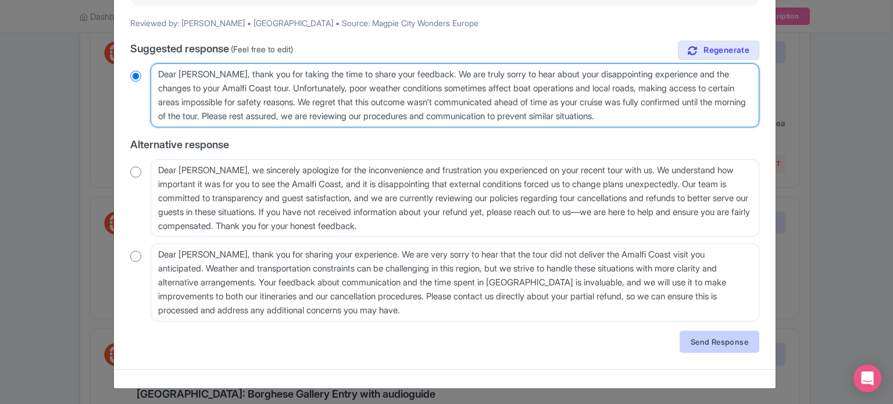
type textarea "Dear [PERSON_NAME], thank you for taking the time to share your feedback. We ar…"
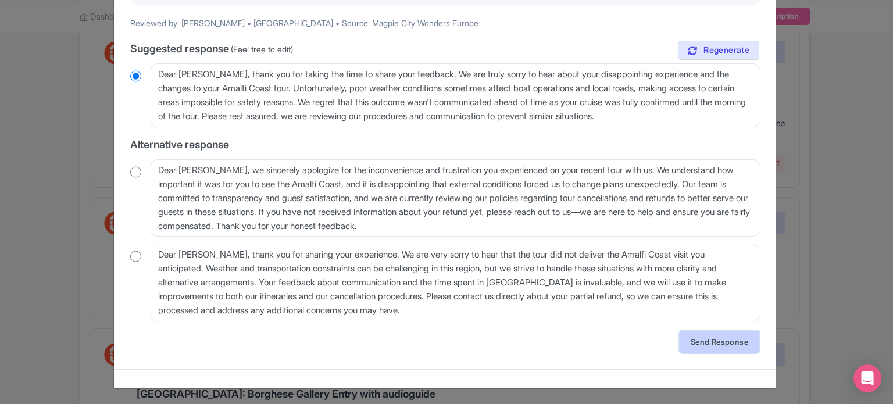
click at [720, 339] on link "Send Response" at bounding box center [720, 342] width 80 height 22
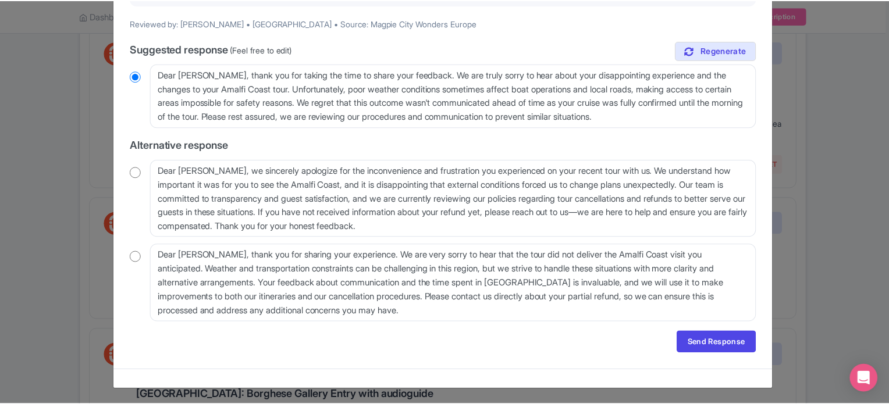
scroll to position [0, 0]
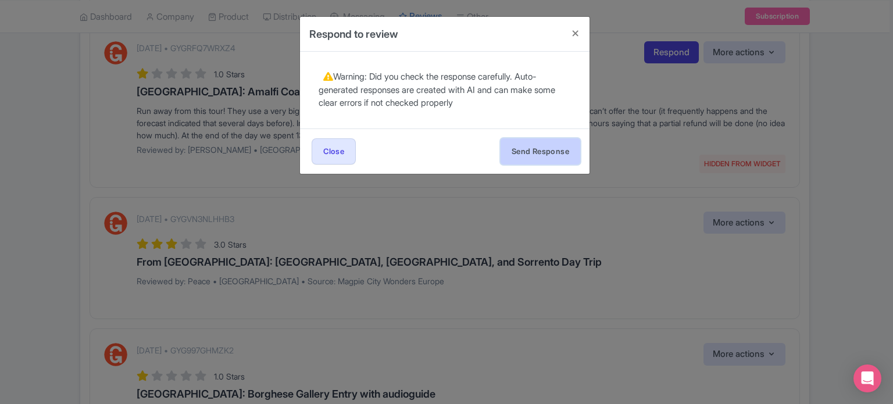
click at [537, 149] on button "Send Response" at bounding box center [541, 151] width 80 height 26
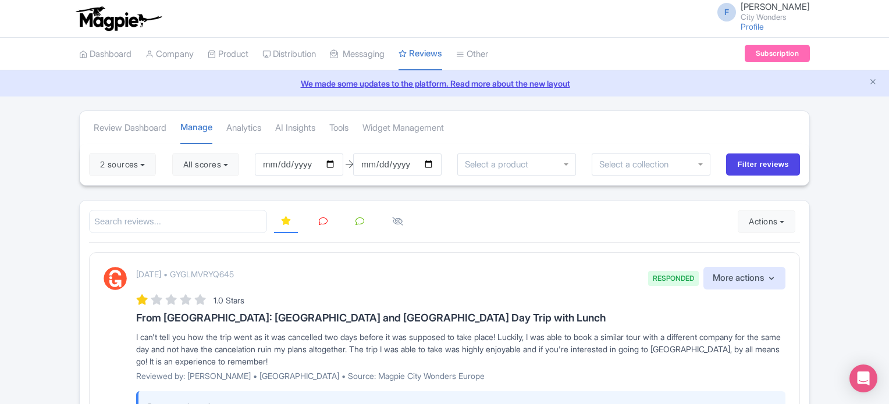
click at [324, 222] on icon at bounding box center [323, 221] width 9 height 9
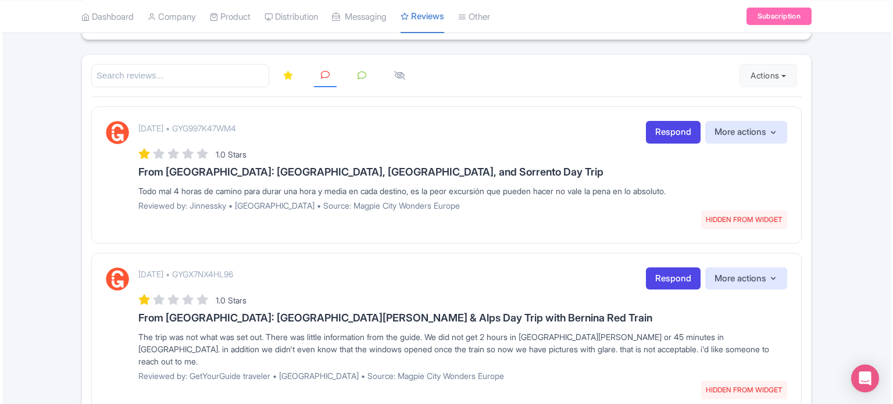
scroll to position [174, 0]
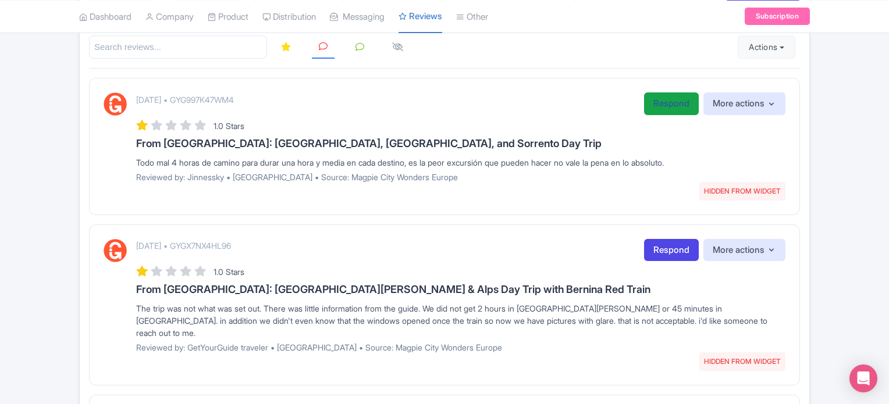
click at [663, 99] on link "Respond" at bounding box center [671, 103] width 55 height 23
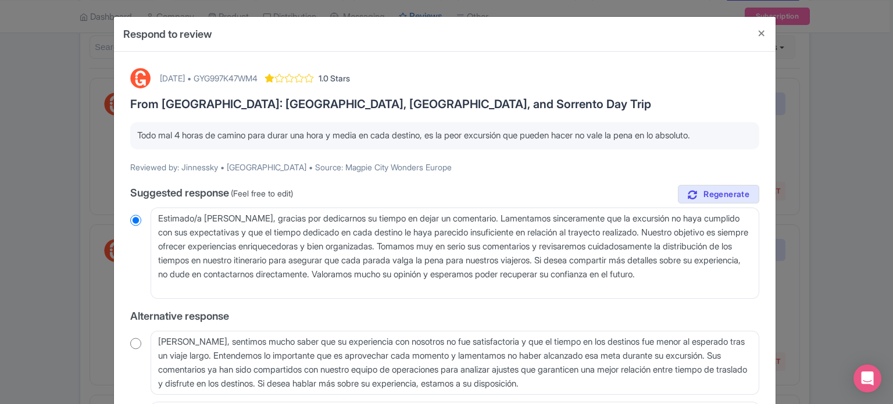
drag, startPoint x: 137, startPoint y: 133, endPoint x: 729, endPoint y: 133, distance: 592.0
click at [729, 133] on p "Todo mal 4 horas de camino para durar una hora y media en cada destino, es la p…" at bounding box center [444, 135] width 615 height 13
copy p "Todo mal 4 horas de camino para durar una hora y media en cada destino, es la p…"
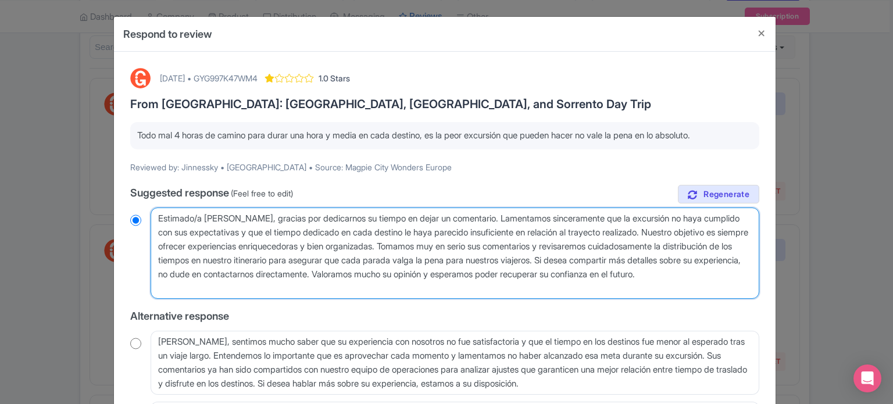
drag, startPoint x: 219, startPoint y: 295, endPoint x: 148, endPoint y: 214, distance: 107.9
click at [148, 214] on div "Estimado/a Jinnessky, gracias por dedicarnos su tiempo en dejar un comentario. …" at bounding box center [444, 254] width 629 height 92
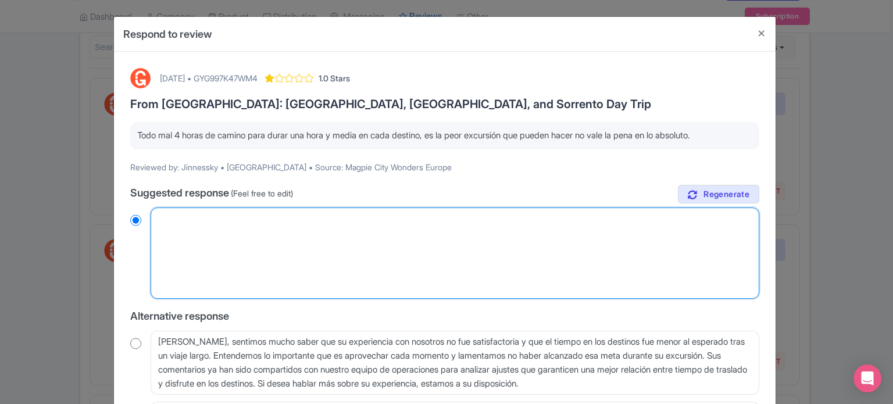
radio input "true"
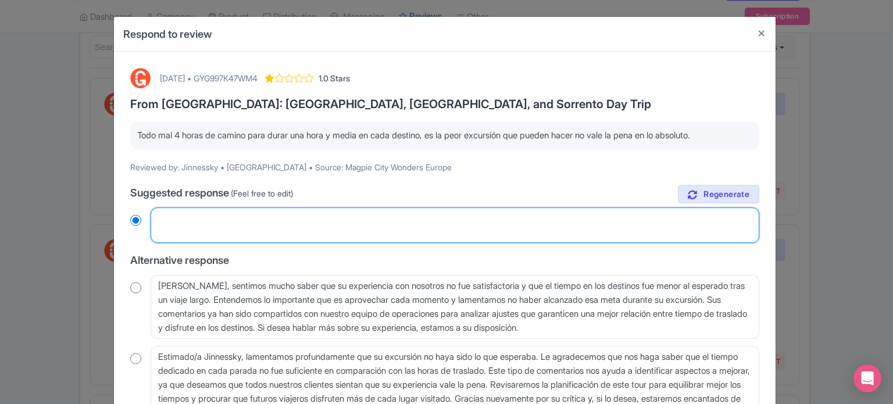
paste textarea "Estimado Jinnessky, gracias por tomarse el tiempo para dejar un comentario. Lam…"
type textarea "Estimado Jinnessky, gracias por tomarse el tiempo para dejar un comentario. Lam…"
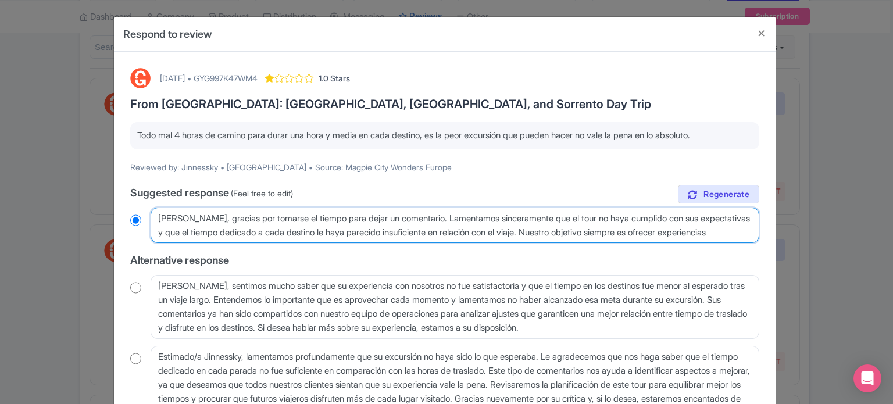
radio input "true"
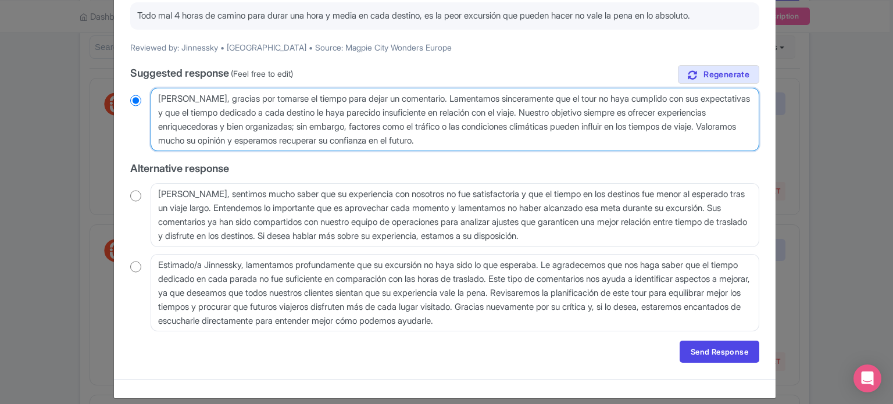
scroll to position [130, 0]
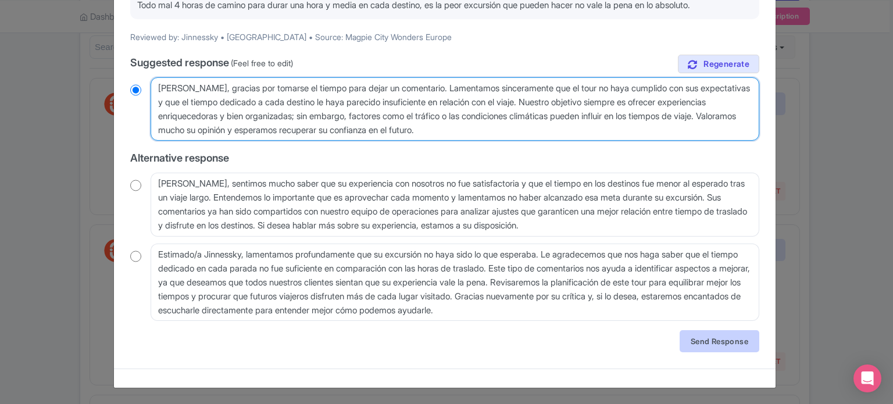
type textarea "Estimado Jinnessky, gracias por tomarse el tiempo para dejar un comentario. Lam…"
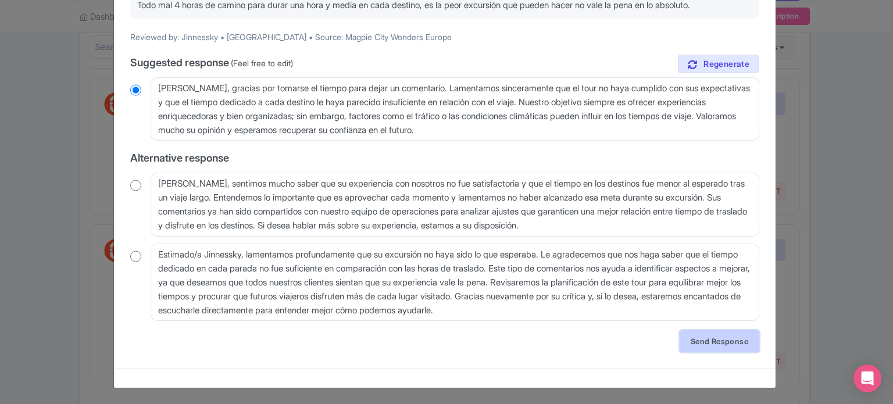
click at [695, 335] on link "Send Response" at bounding box center [720, 341] width 80 height 22
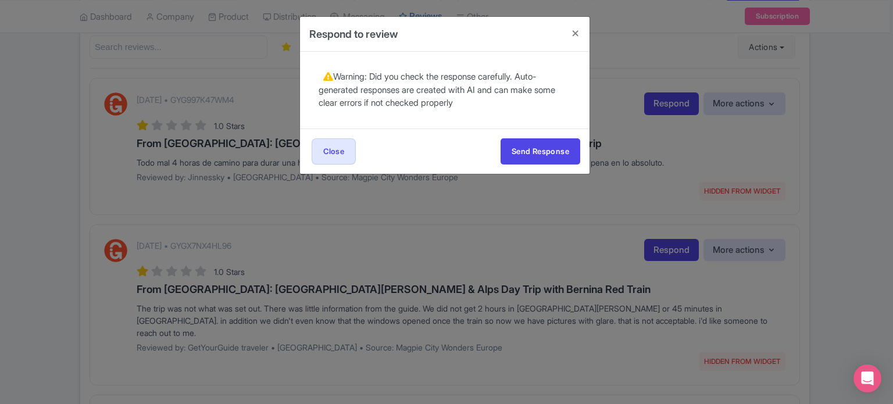
scroll to position [0, 0]
click at [546, 147] on button "Send Response" at bounding box center [541, 151] width 80 height 26
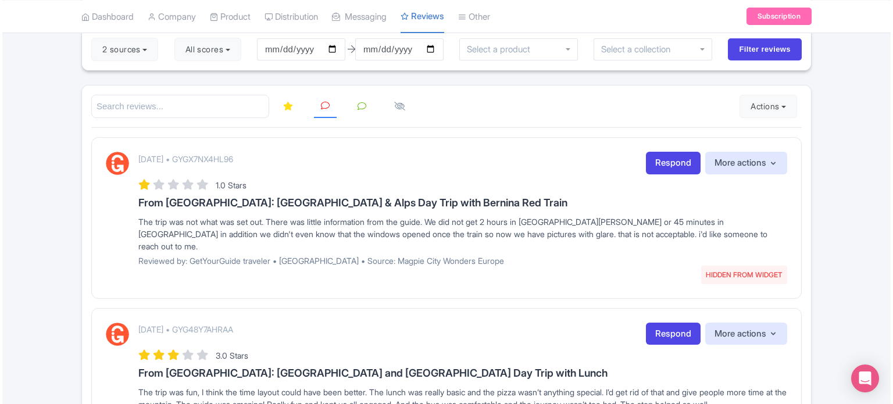
scroll to position [116, 0]
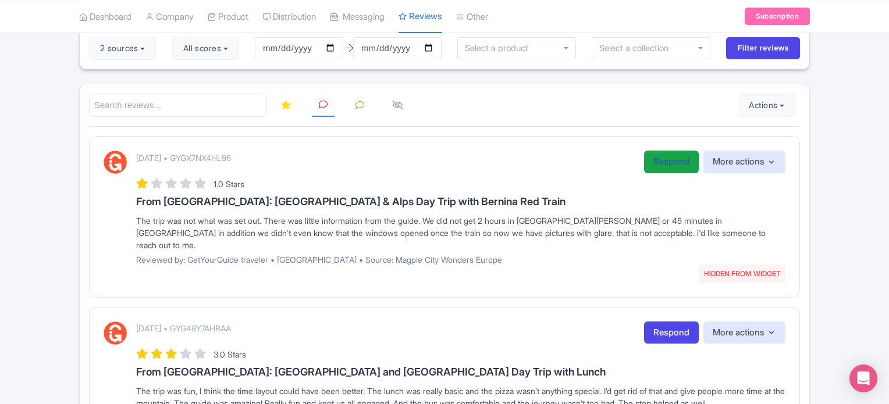
click at [645, 160] on link "Respond" at bounding box center [671, 162] width 55 height 23
